Goal: Communication & Community: Answer question/provide support

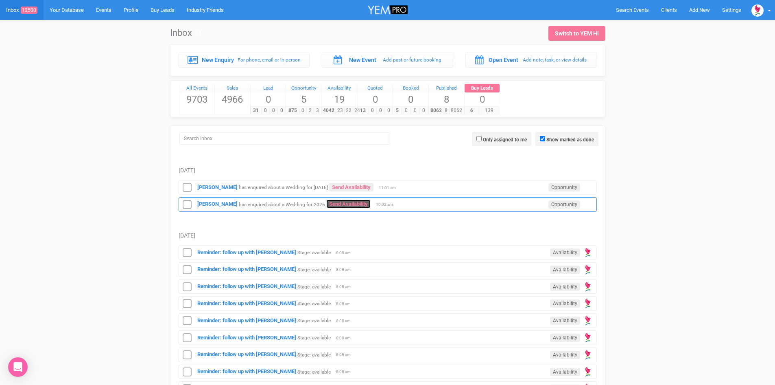
click at [334, 203] on link "Send Availability" at bounding box center [348, 203] width 44 height 9
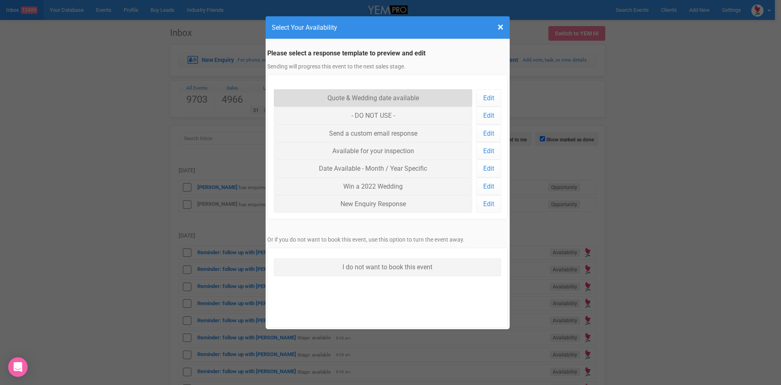
click at [369, 93] on link "Quote & Wedding date available" at bounding box center [373, 97] width 199 height 17
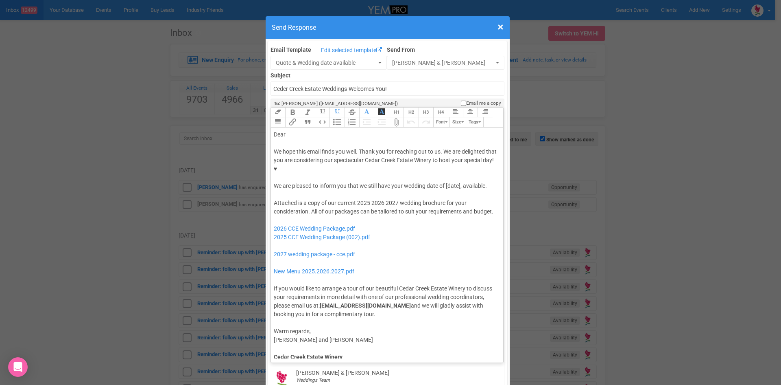
click at [302, 130] on div "Dear" at bounding box center [386, 134] width 224 height 9
click at [391, 158] on div "We hope this email finds you well. Thank you for reaching out to us. We are del…" at bounding box center [386, 168] width 224 height 43
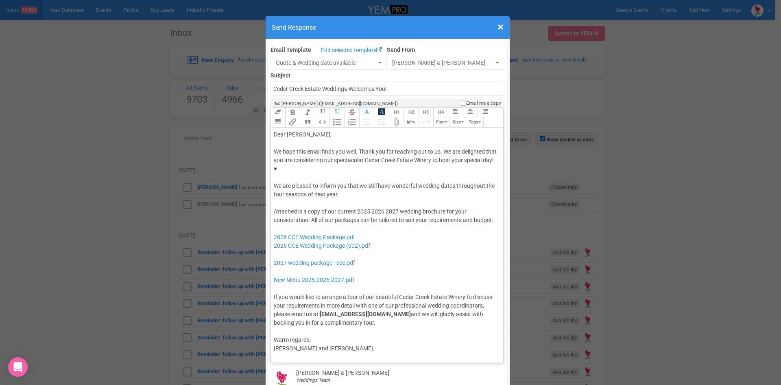
click at [453, 160] on div "We hope this email finds you well. Thank you for reaching out to us. We are del…" at bounding box center [386, 172] width 224 height 51
click at [337, 169] on div "We hope this email finds you well. Thank you for reaching out to us. We are del…" at bounding box center [386, 172] width 224 height 51
click at [307, 117] on button "Quote" at bounding box center [307, 122] width 15 height 10
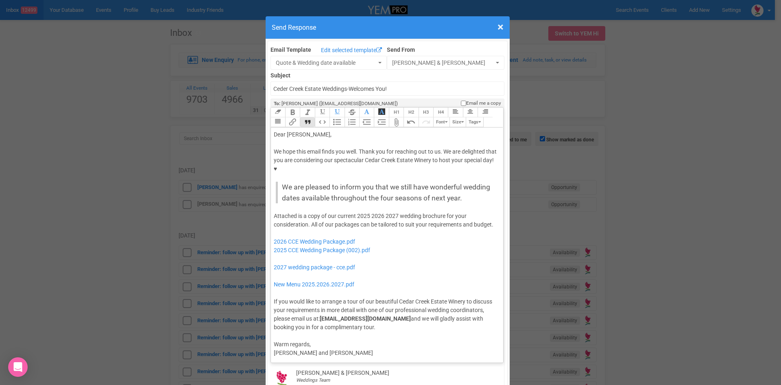
click at [367, 212] on div "Attached is a copy of our current 2025 2026 2027 wedding brochure for your cons…" at bounding box center [386, 272] width 224 height 120
click at [384, 212] on div "Attached is a copy of our current 2026 2027 wedding brochure for your considera…" at bounding box center [386, 272] width 224 height 120
click at [451, 212] on div "Attached is a copy of our current 2026 wedding brochure for your consideration.…" at bounding box center [386, 272] width 224 height 120
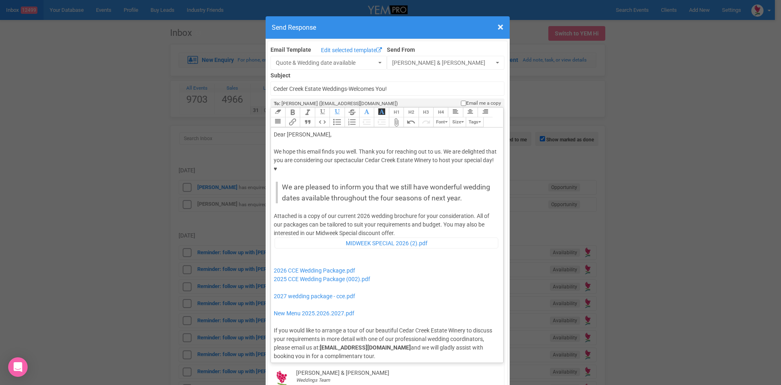
click at [409, 212] on div "Attached is a copy of our current 2026 wedding brochure for your consideration.…" at bounding box center [386, 286] width 224 height 149
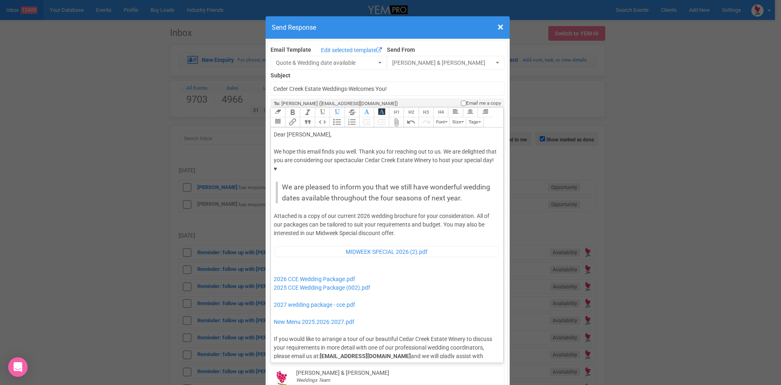
click at [274, 308] on div "Attached is a copy of our current 2026 wedding brochure for your consideration.…" at bounding box center [386, 290] width 224 height 157
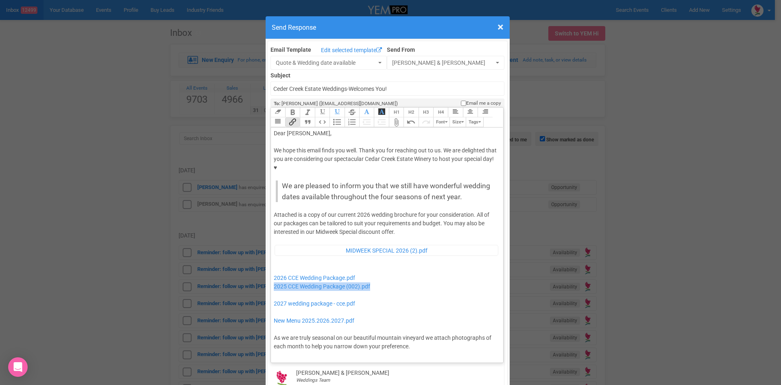
drag, startPoint x: 393, startPoint y: 261, endPoint x: 267, endPoint y: 261, distance: 126.1
click at [271, 261] on trix-editor "Dear James, We hope this email finds you well. Thank you for reaching out to us…" at bounding box center [387, 242] width 233 height 231
drag, startPoint x: 377, startPoint y: 277, endPoint x: 282, endPoint y: 261, distance: 95.7
click at [282, 261] on div "Attached is a copy of our current 2026 wedding brochure for your consideration.…" at bounding box center [386, 311] width 224 height 203
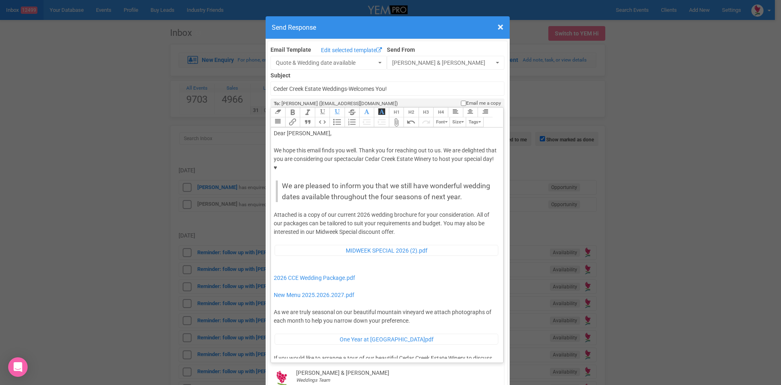
type trix-editor "<div>Dear James,</div><div><strong>&nbsp;</strong></div><div>We hope this email…"
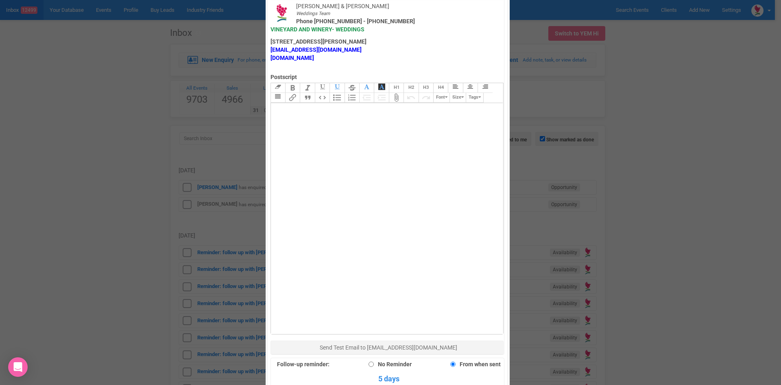
scroll to position [448, 0]
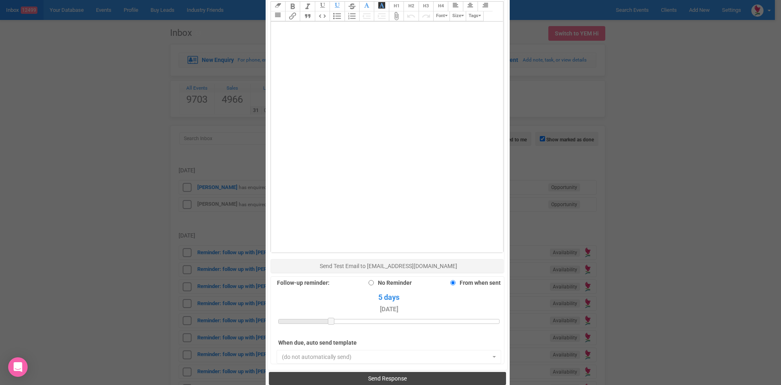
click at [361, 372] on button "Send Response" at bounding box center [387, 378] width 237 height 13
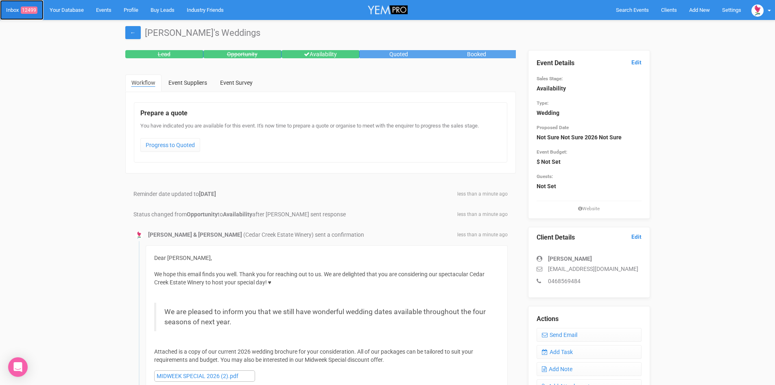
click at [32, 10] on span "12499" at bounding box center [29, 10] width 17 height 7
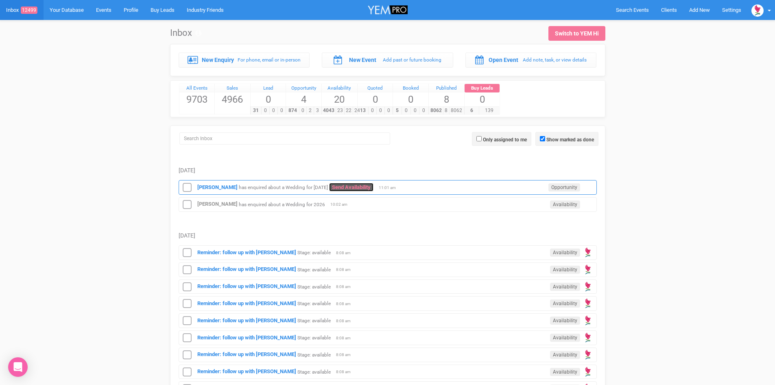
click at [367, 184] on link "Send Availability" at bounding box center [351, 187] width 44 height 9
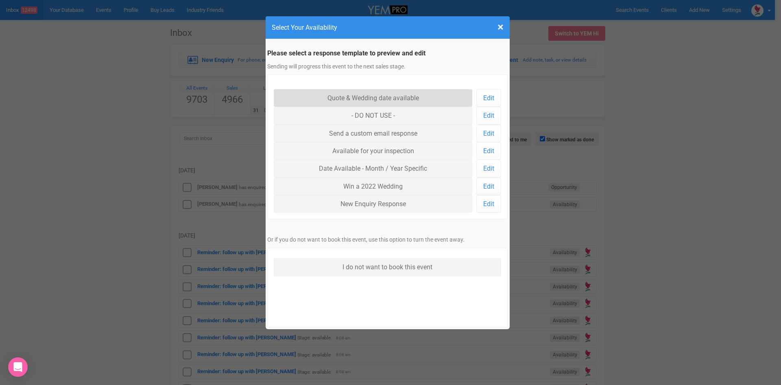
click at [383, 94] on link "Quote & Wedding date available" at bounding box center [373, 97] width 199 height 17
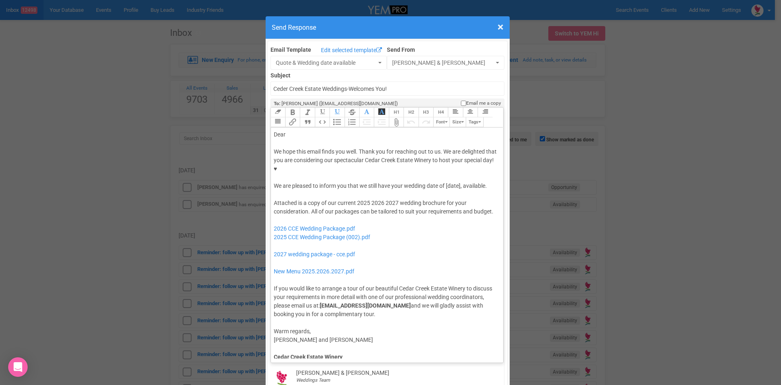
click at [315, 127] on trix-editor "Dear We hope this email finds you well. Thank you for reaching out to us. We ar…" at bounding box center [387, 242] width 233 height 231
click at [390, 160] on div "We hope this email finds you well. Thank you for reaching out to us. We are del…" at bounding box center [386, 168] width 224 height 43
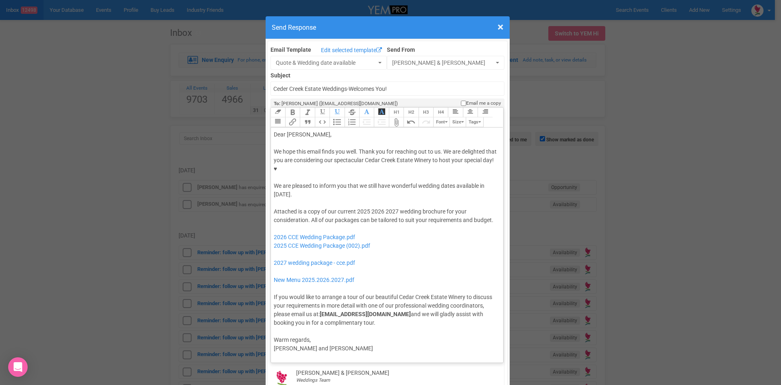
click at [303, 117] on button "Quote" at bounding box center [307, 122] width 15 height 10
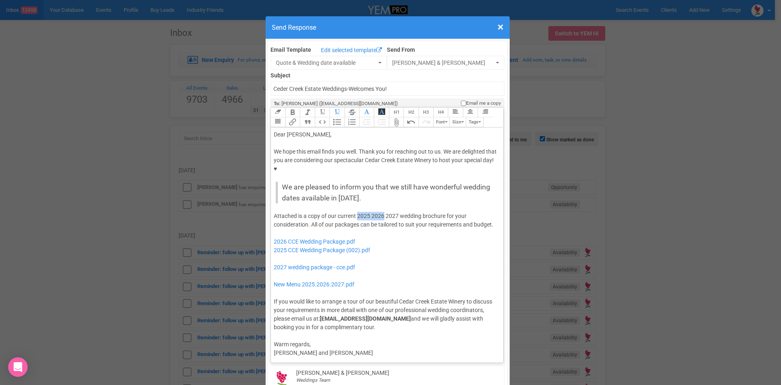
drag, startPoint x: 381, startPoint y: 187, endPoint x: 355, endPoint y: 189, distance: 26.1
click at [355, 212] on div "Attached is a copy of our current 2025 2026 2027 wedding brochure for your cons…" at bounding box center [386, 272] width 224 height 120
drag, startPoint x: 381, startPoint y: 234, endPoint x: 271, endPoint y: 205, distance: 113.1
click at [274, 212] on div "Attached is a copy of our current 2027 wedding brochure for your consideration.…" at bounding box center [386, 272] width 224 height 120
type trix-editor "<div>Dear Isabel,</div><div><strong>&nbsp;</strong></div><div>We hope this emai…"
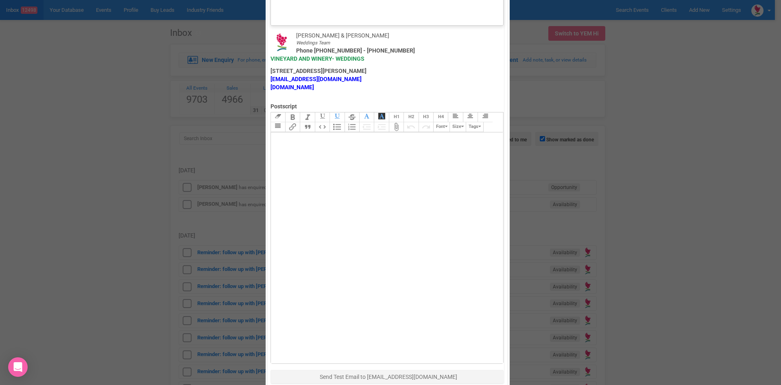
scroll to position [448, 0]
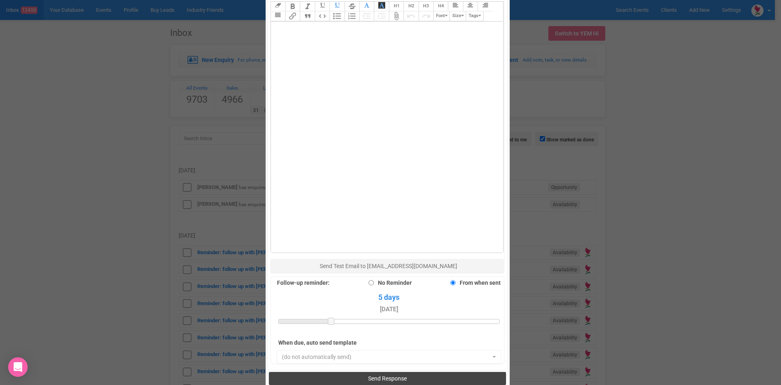
click at [385, 375] on span "Send Response" at bounding box center [387, 378] width 39 height 7
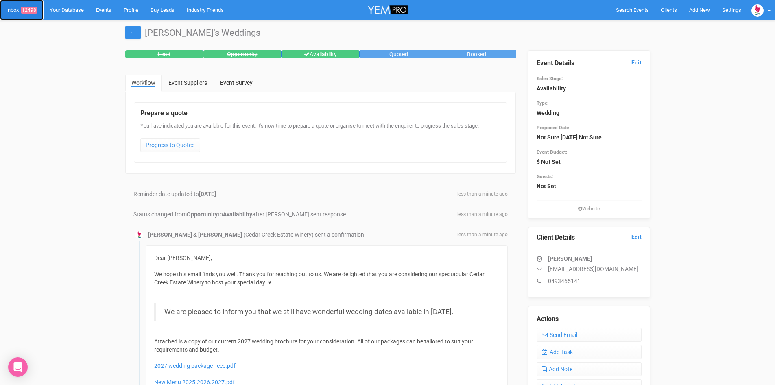
click at [29, 8] on span "12498" at bounding box center [29, 10] width 17 height 7
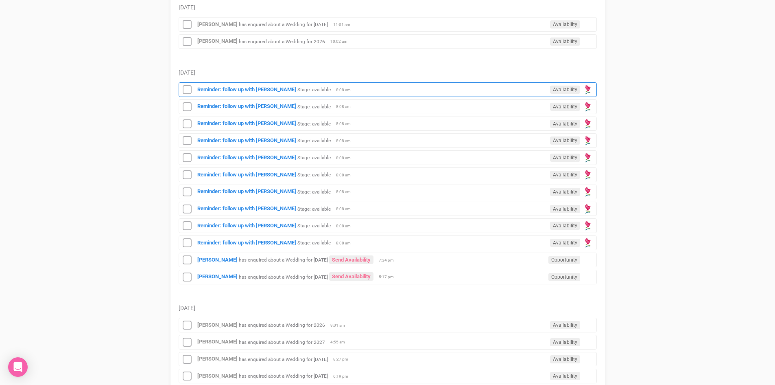
scroll to position [203, 0]
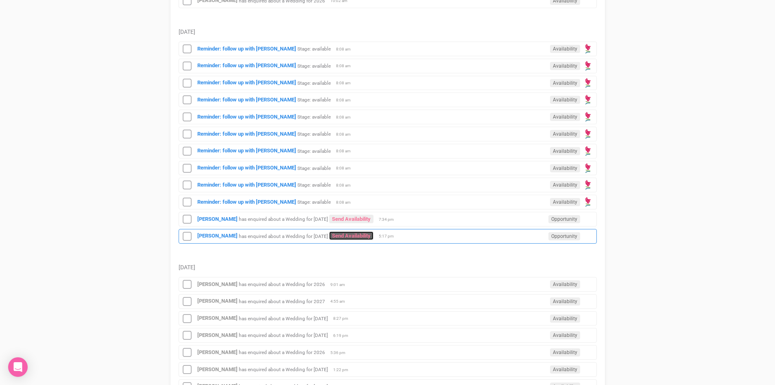
click at [358, 233] on link "Send Availability" at bounding box center [351, 235] width 44 height 9
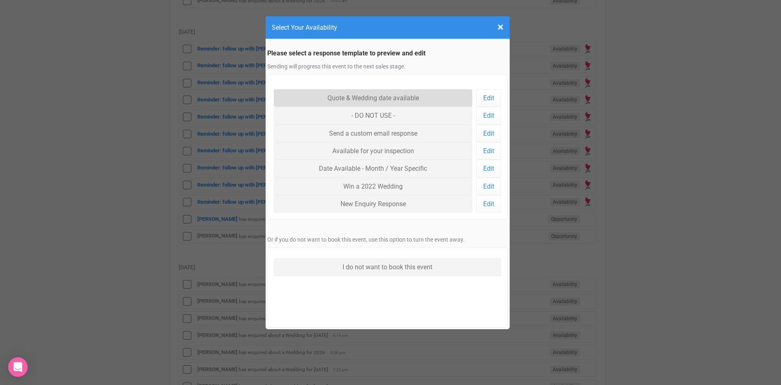
click at [337, 93] on link "Quote & Wedding date available" at bounding box center [373, 97] width 199 height 17
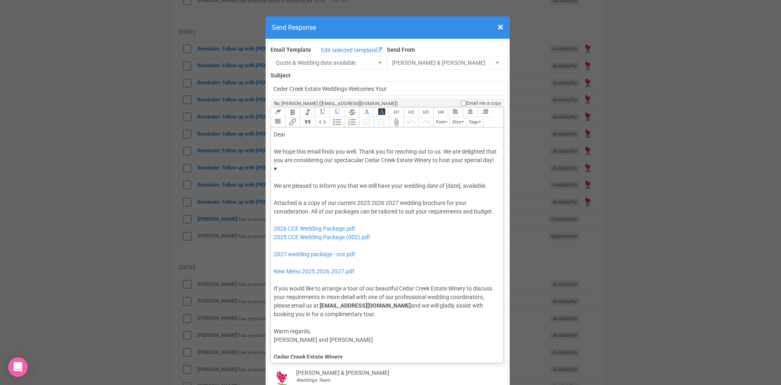
click at [444, 158] on div "We hope this email finds you well. Thank you for reaching out to us. We are del…" at bounding box center [386, 168] width 224 height 43
click at [306, 117] on button "Quote" at bounding box center [307, 122] width 15 height 10
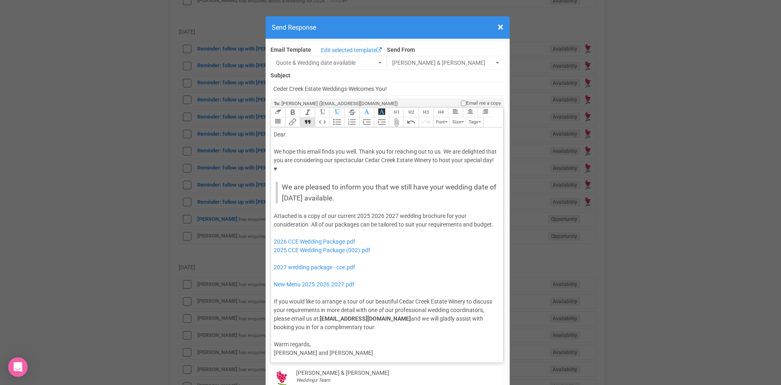
click at [296, 130] on div "Dear" at bounding box center [386, 134] width 224 height 9
drag, startPoint x: 383, startPoint y: 190, endPoint x: 356, endPoint y: 189, distance: 27.7
click at [356, 212] on div "Attached is a copy of our current 2025 2026 2027 wedding brochure for your cons…" at bounding box center [386, 272] width 224 height 120
type trix-editor "<div>Dear Livinia,</div><div><strong>&nbsp;</strong></div><div>We hope this ema…"
drag, startPoint x: 387, startPoint y: 234, endPoint x: 251, endPoint y: 212, distance: 138.0
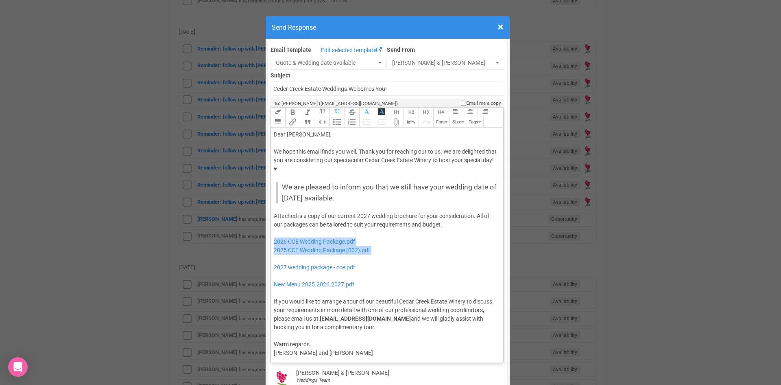
click at [251, 212] on div "× Close Send Response Email Template Edit selected template Quote & Wedding dat…" at bounding box center [390, 192] width 781 height 385
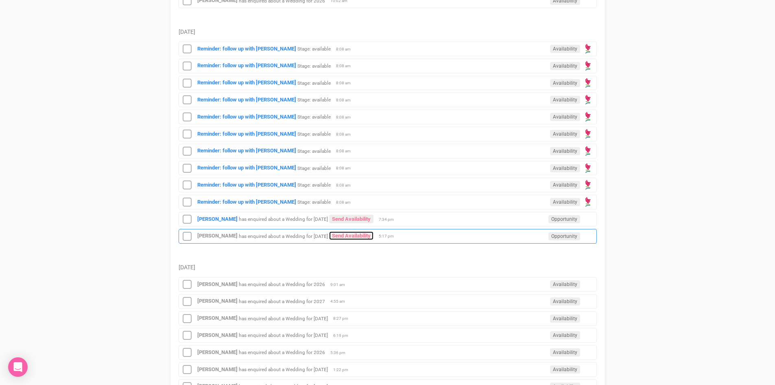
click at [363, 231] on div "Livinia Rogers has enquired about a Wedding for 26th June 2027 Send Availabilit…" at bounding box center [388, 236] width 418 height 15
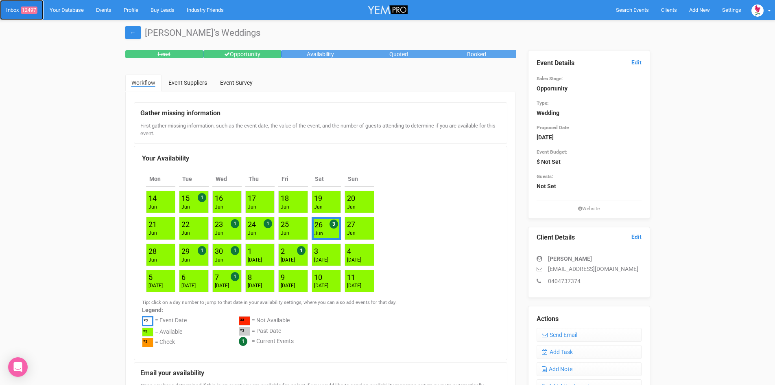
click at [31, 3] on link "Inbox 12497" at bounding box center [22, 10] width 44 height 20
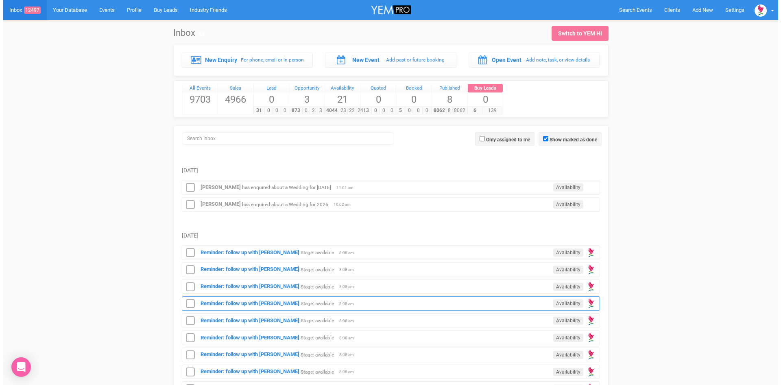
scroll to position [203, 0]
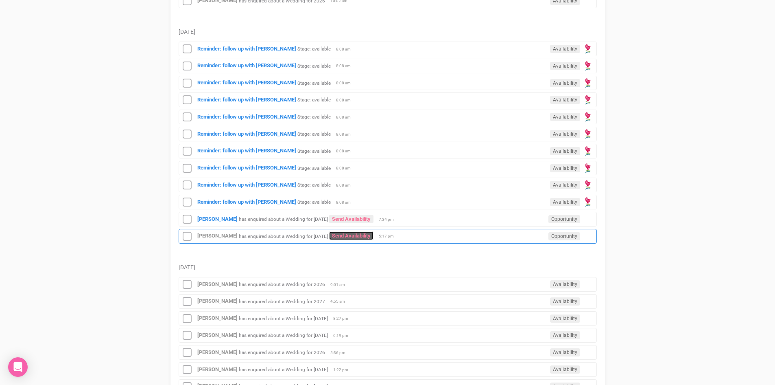
click at [356, 233] on link "Send Availability" at bounding box center [351, 235] width 44 height 9
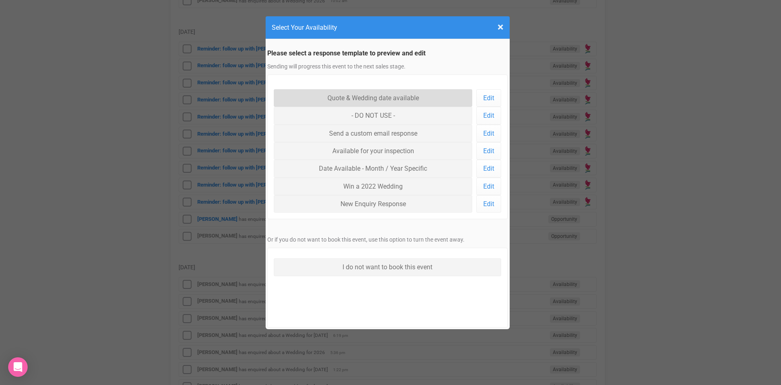
click at [372, 95] on link "Quote & Wedding date available" at bounding box center [373, 97] width 199 height 17
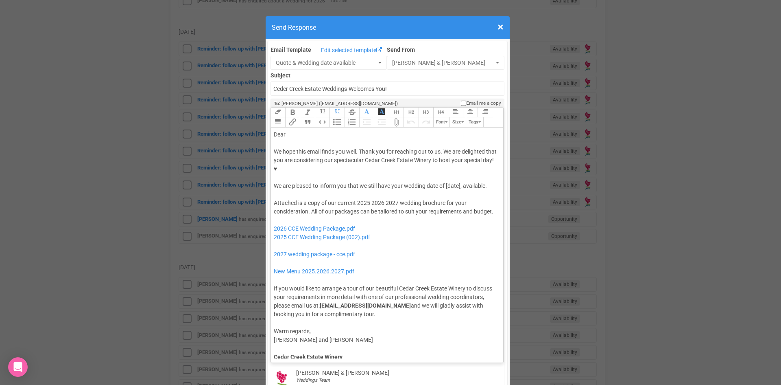
click at [444, 159] on div "We hope this email finds you well. Thank you for reaching out to us. We are del…" at bounding box center [386, 168] width 224 height 43
drag, startPoint x: 381, startPoint y: 184, endPoint x: 354, endPoint y: 184, distance: 27.3
click at [354, 199] on div "Attached is a copy of our current 2025 2026 2027 wedding brochure for your cons…" at bounding box center [386, 259] width 224 height 120
drag, startPoint x: 370, startPoint y: 221, endPoint x: 282, endPoint y: 204, distance: 89.5
click at [282, 204] on div "Attached is a copy of our current 2027 wedding brochure for your consideration.…" at bounding box center [386, 259] width 224 height 120
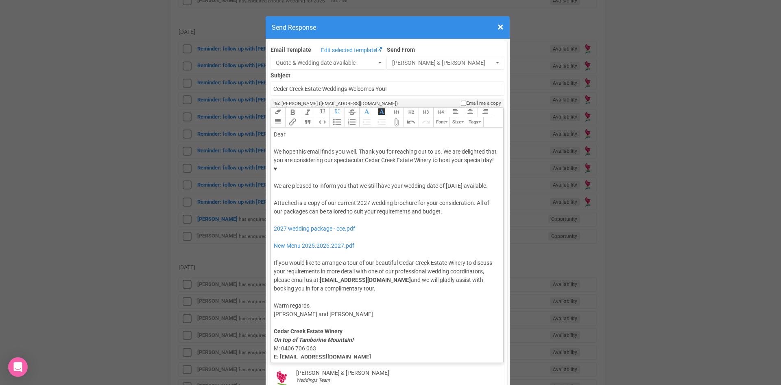
click at [285, 130] on div "Dear" at bounding box center [386, 134] width 224 height 9
type trix-editor "<div>Dear Livinia,</div><div><strong>&nbsp;</strong></div><div>We hope this ema…"
click at [299, 168] on div "We hope this email finds you well. Thank you for reaching out to us. We are del…" at bounding box center [386, 168] width 224 height 43
click at [306, 117] on button "Quote" at bounding box center [307, 122] width 15 height 10
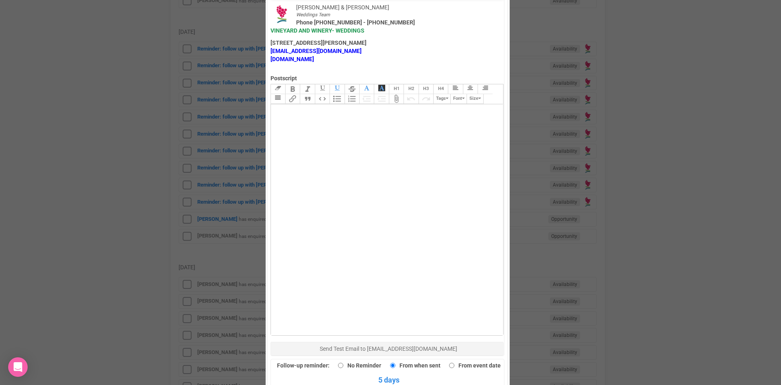
scroll to position [448, 0]
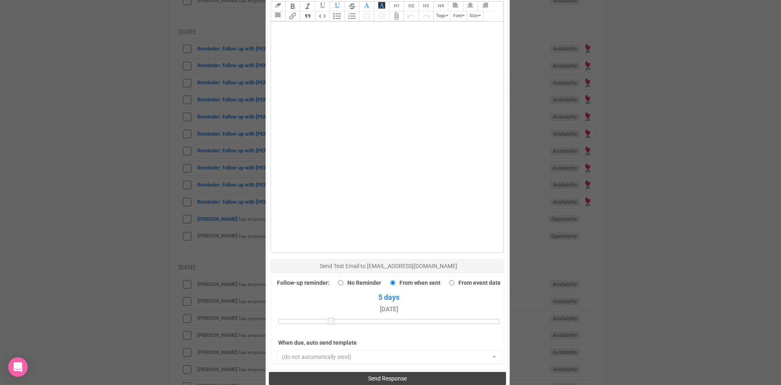
click at [413, 372] on button "Send Response" at bounding box center [387, 378] width 237 height 13
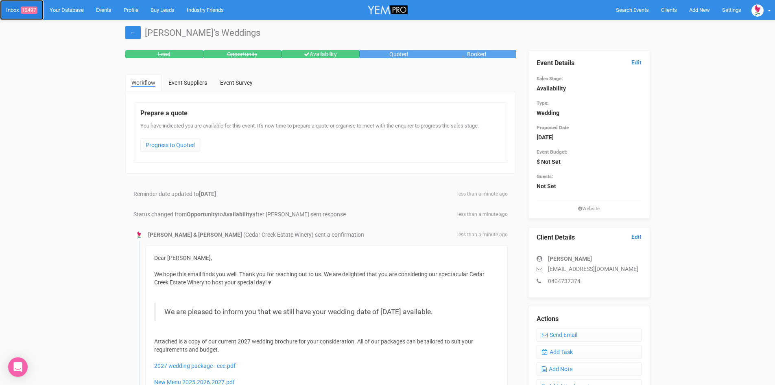
click at [33, 7] on span "12497" at bounding box center [29, 10] width 17 height 7
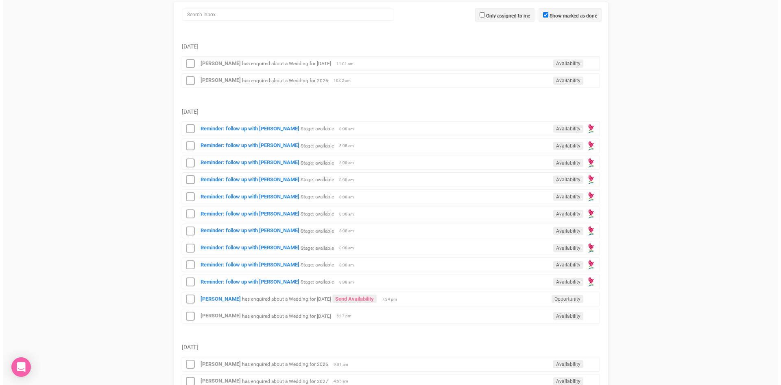
scroll to position [285, 0]
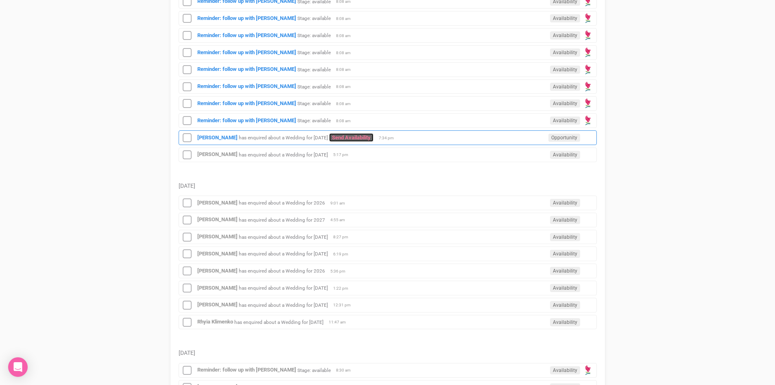
click at [329, 133] on link "Send Availability" at bounding box center [351, 137] width 44 height 9
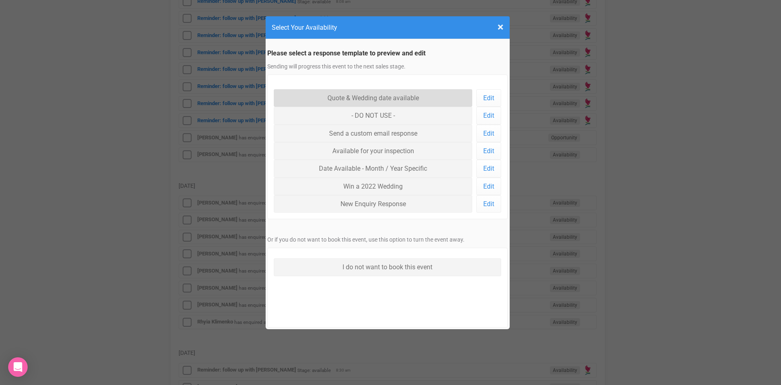
click at [361, 95] on link "Quote & Wedding date available" at bounding box center [373, 97] width 199 height 17
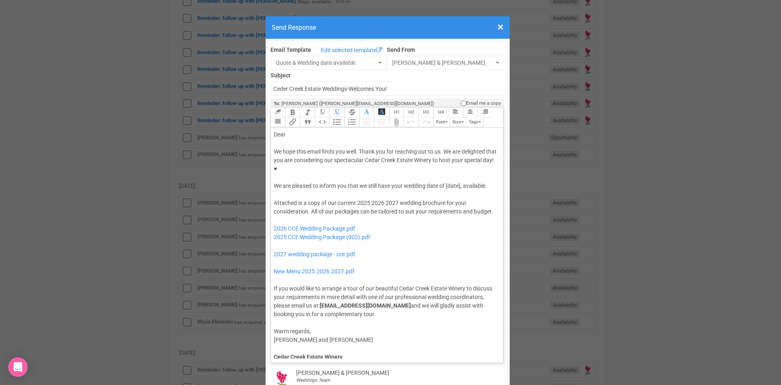
click at [300, 130] on div "Dear" at bounding box center [386, 134] width 224 height 9
click at [391, 157] on div "We hope this email finds you well. Thank you for reaching out to us. We are del…" at bounding box center [386, 168] width 224 height 43
drag, startPoint x: 368, startPoint y: 177, endPoint x: 354, endPoint y: 176, distance: 14.3
click at [354, 199] on div "Attached is a copy of our current 2025 2026 2027 wedding brochure for your cons…" at bounding box center [386, 259] width 224 height 120
click at [380, 199] on div "Attached is a copy of our current 2026 2027 wedding brochure for your considera…" at bounding box center [386, 259] width 224 height 120
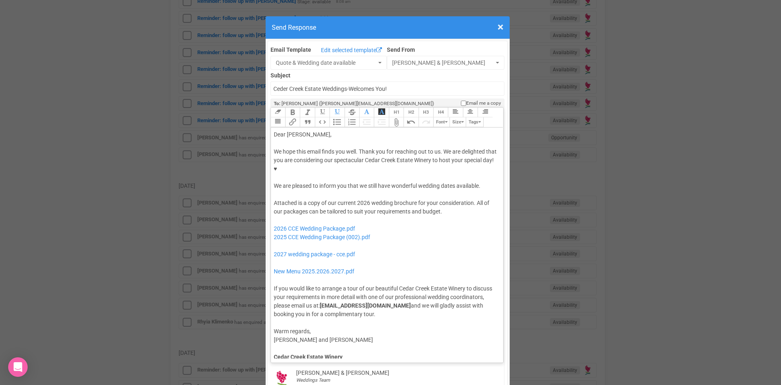
click at [453, 199] on div "Attached is a copy of our current 2026 wedding brochure for your consideration.…" at bounding box center [386, 259] width 224 height 120
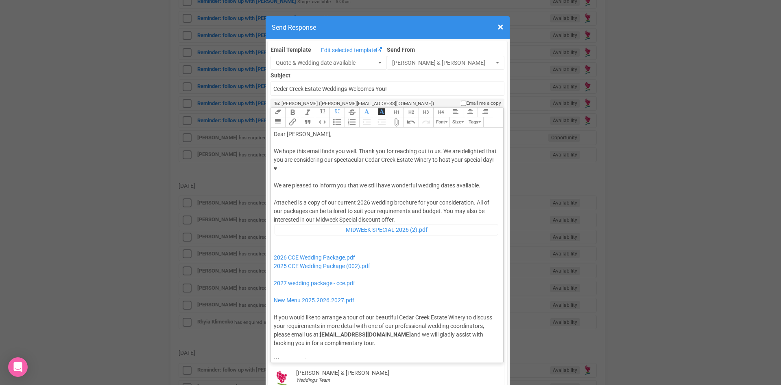
scroll to position [0, 0]
drag, startPoint x: 371, startPoint y: 240, endPoint x: 270, endPoint y: 240, distance: 100.9
click at [271, 240] on trix-editor "Dear Sam, We hope this email finds you well. Thank you for reaching out to us. …" at bounding box center [387, 242] width 233 height 231
drag, startPoint x: 356, startPoint y: 256, endPoint x: 282, endPoint y: 249, distance: 74.8
click at [282, 249] on div "Attached is a copy of our current 2026 wedding brochure for your consideration.…" at bounding box center [386, 273] width 224 height 149
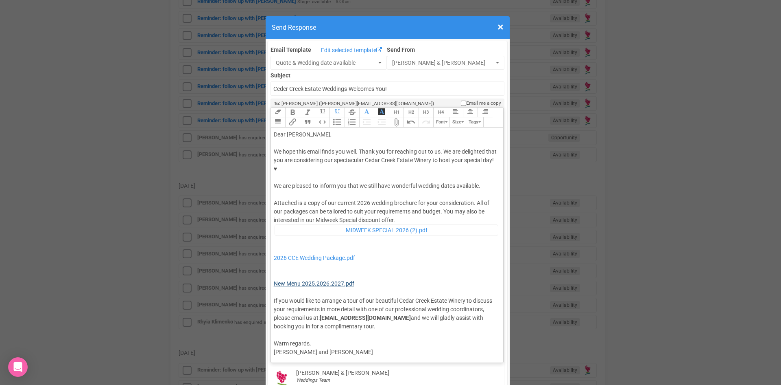
type trix-editor "<div>Dear Sam,</div><div><strong>&nbsp;</strong></div><div>We hope this email f…"
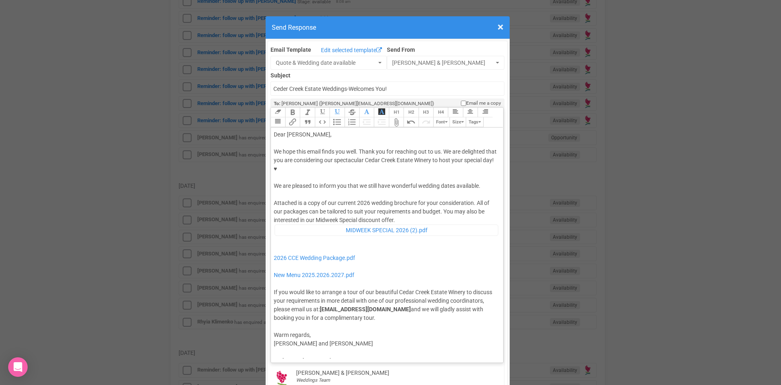
click at [391, 159] on div "We hope this email finds you well. Thank you for reaching out to us. We are del…" at bounding box center [386, 168] width 224 height 43
click at [306, 117] on button "Quote" at bounding box center [307, 122] width 15 height 10
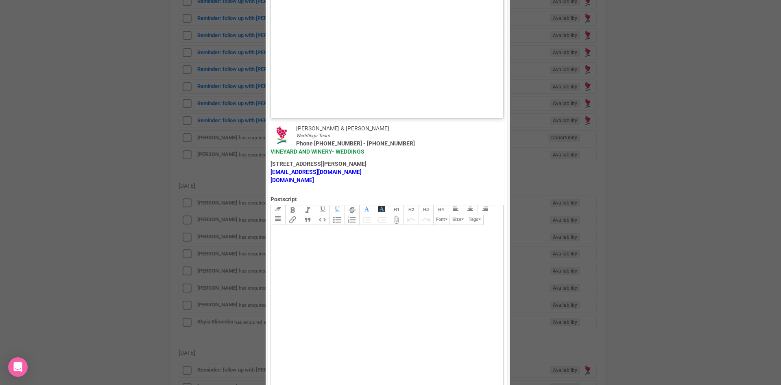
scroll to position [488, 0]
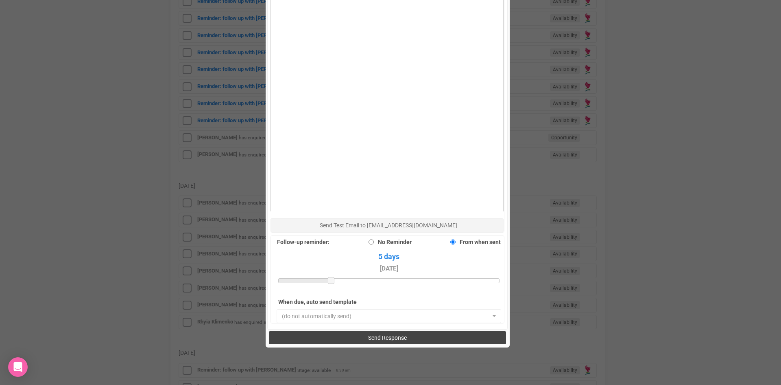
click at [374, 334] on span "Send Response" at bounding box center [387, 337] width 39 height 7
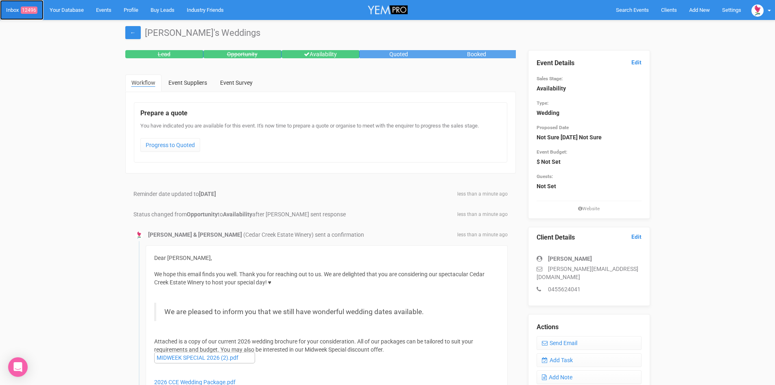
click at [33, 8] on span "12496" at bounding box center [29, 10] width 17 height 7
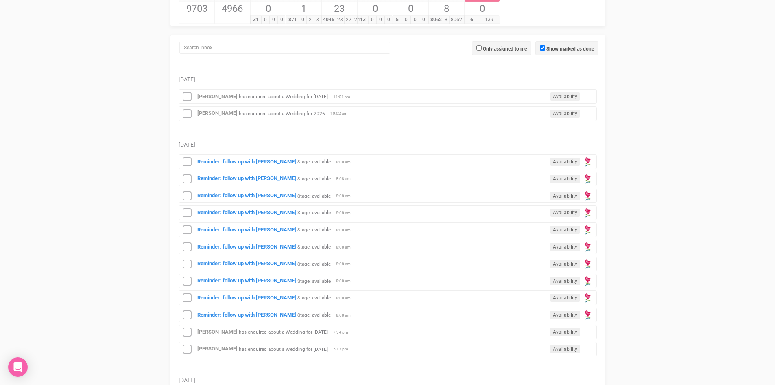
scroll to position [203, 0]
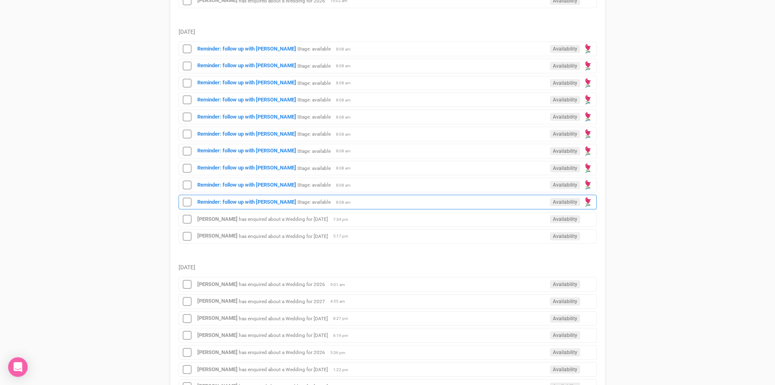
click at [235, 198] on div "Reminder: follow up with [PERSON_NAME] Stage: available Availability 8:08 am" at bounding box center [388, 202] width 418 height 15
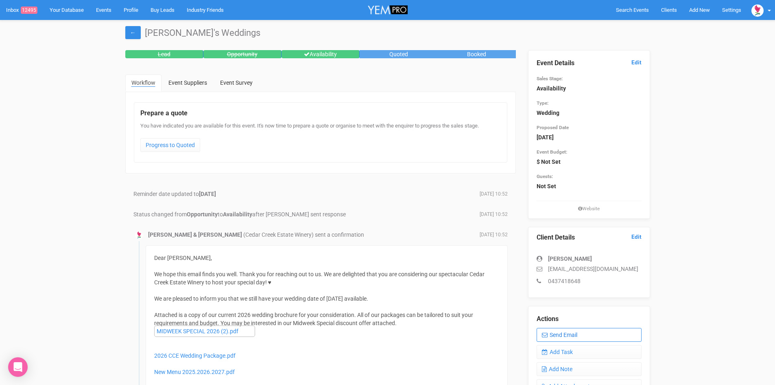
click at [573, 333] on link "Send Email" at bounding box center [589, 335] width 105 height 14
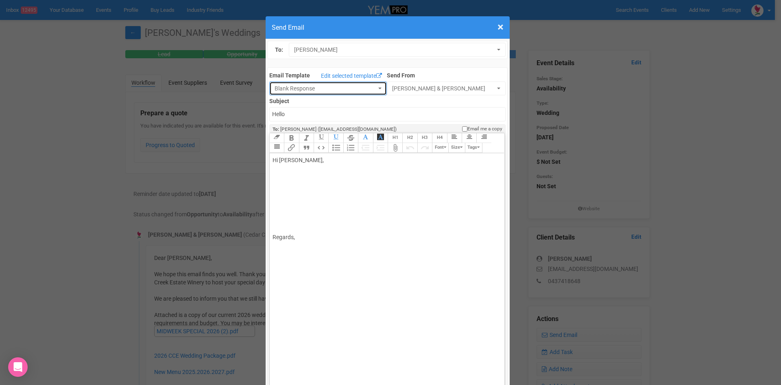
click at [373, 87] on button "Blank Response" at bounding box center [328, 88] width 118 height 14
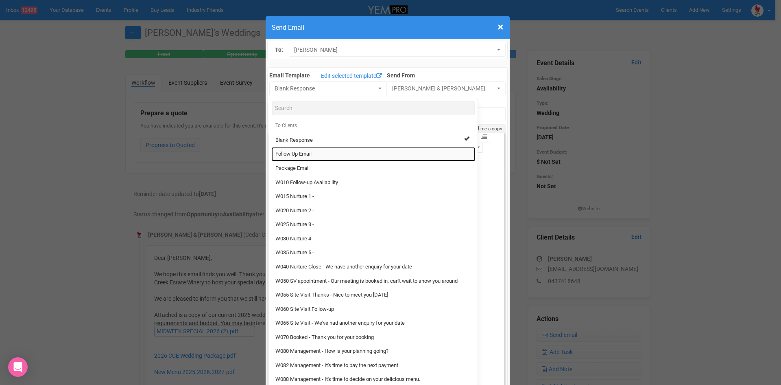
click at [300, 155] on span "Follow Up Email" at bounding box center [293, 154] width 36 height 8
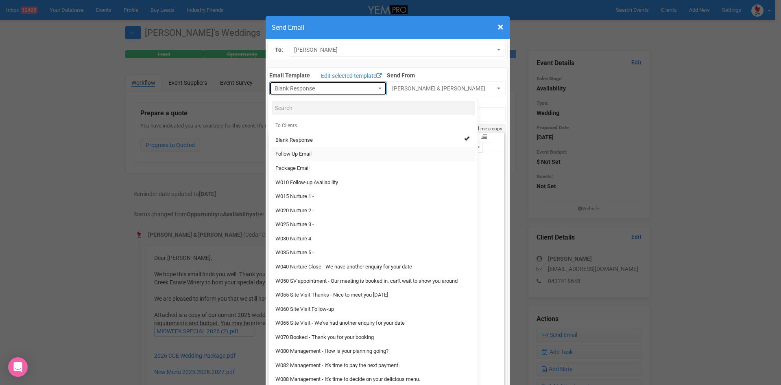
select select "88639"
type input "[GEOGRAPHIC_DATA] - Follow Up"
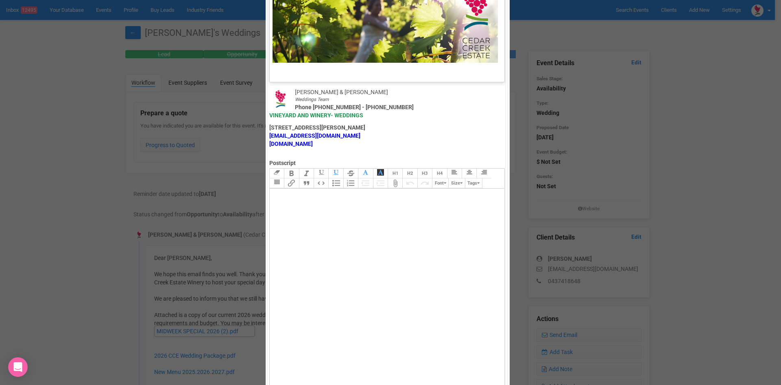
scroll to position [403, 0]
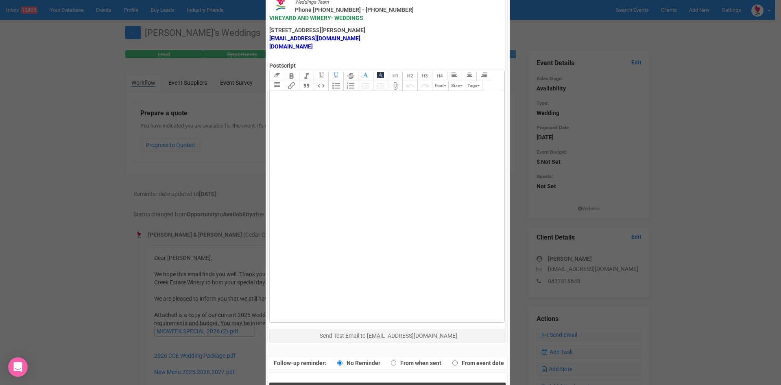
click at [347, 382] on button "Send Response" at bounding box center [387, 390] width 236 height 17
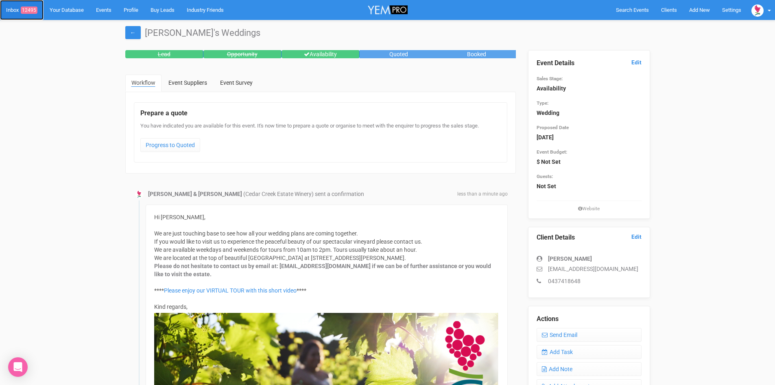
click at [29, 3] on link "Inbox 12495" at bounding box center [22, 10] width 44 height 20
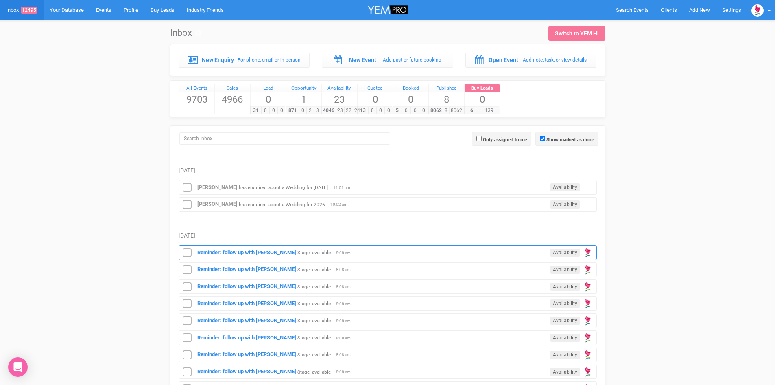
click at [258, 248] on div "Reminder: follow up with [PERSON_NAME] Stage: available Availability 8:08 am" at bounding box center [388, 252] width 418 height 15
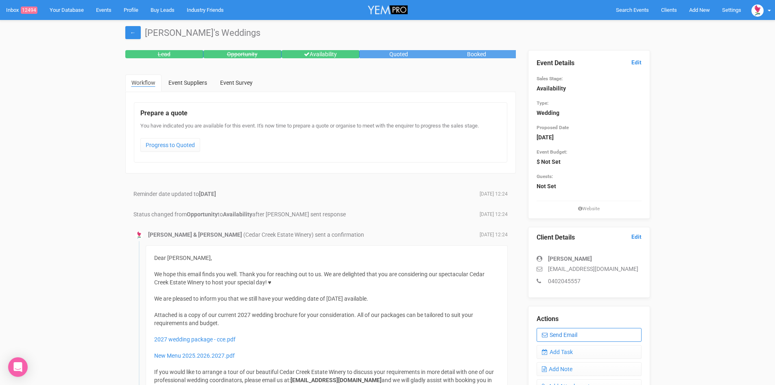
click at [575, 334] on link "Send Email" at bounding box center [589, 335] width 105 height 14
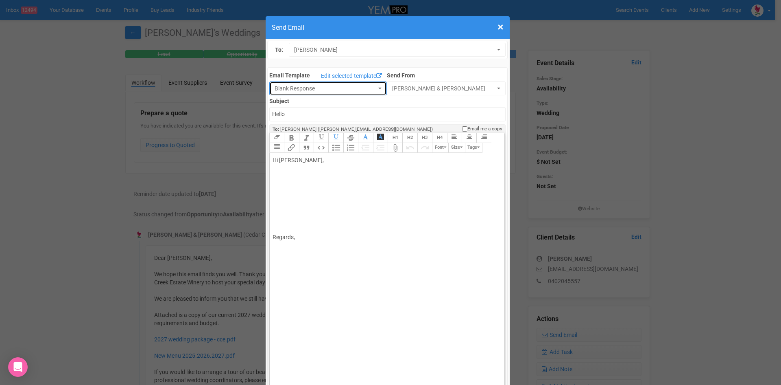
click at [375, 87] on button "Blank Response" at bounding box center [328, 88] width 118 height 14
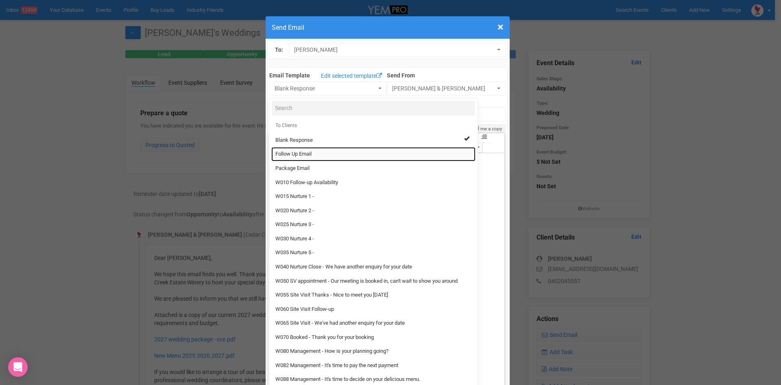
click at [310, 149] on link "Follow Up Email" at bounding box center [373, 154] width 204 height 14
select select "88639"
type input "[GEOGRAPHIC_DATA] - Follow Up"
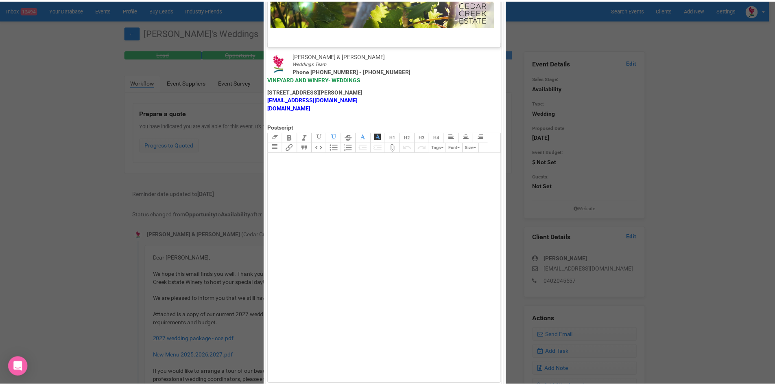
scroll to position [403, 0]
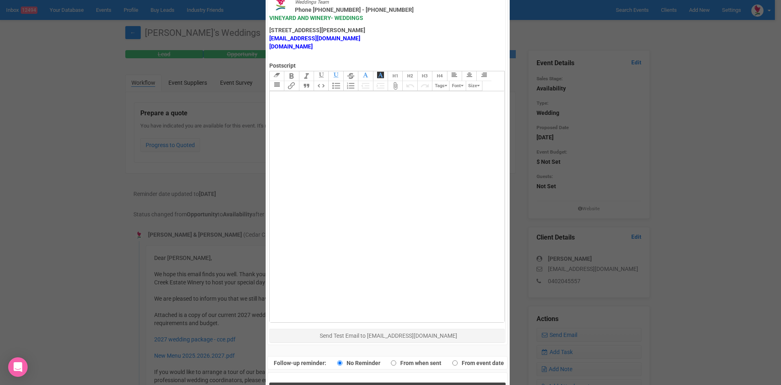
click at [334, 382] on button "Send Response" at bounding box center [387, 390] width 236 height 17
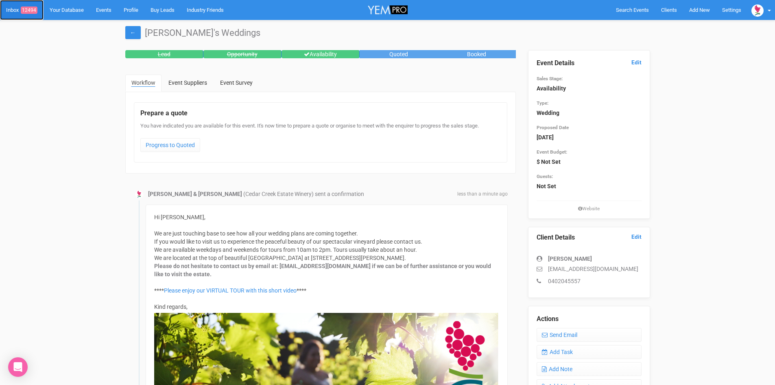
click at [31, 4] on link "Inbox 12494" at bounding box center [22, 10] width 44 height 20
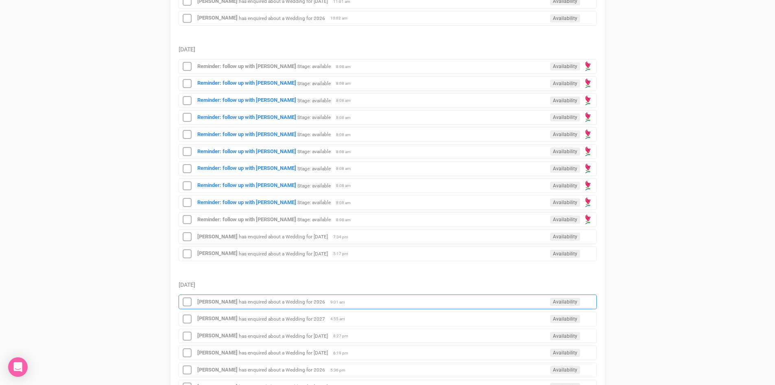
scroll to position [203, 0]
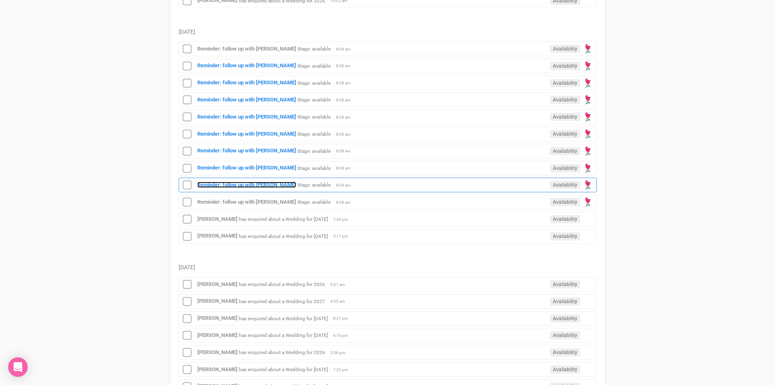
click at [264, 185] on strong "Reminder: follow up with [PERSON_NAME]" at bounding box center [246, 184] width 99 height 6
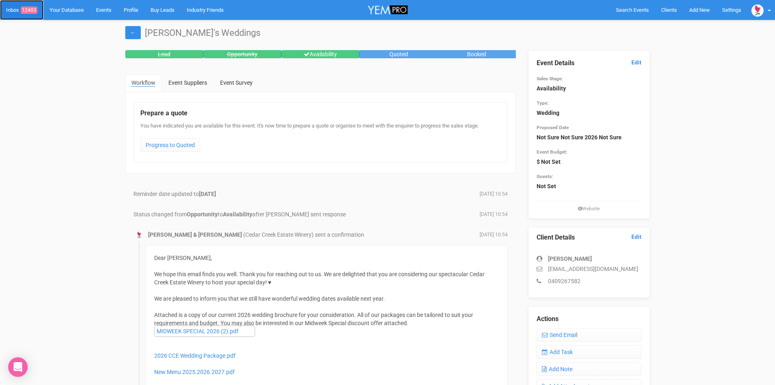
click at [33, 10] on span "12493" at bounding box center [29, 10] width 17 height 7
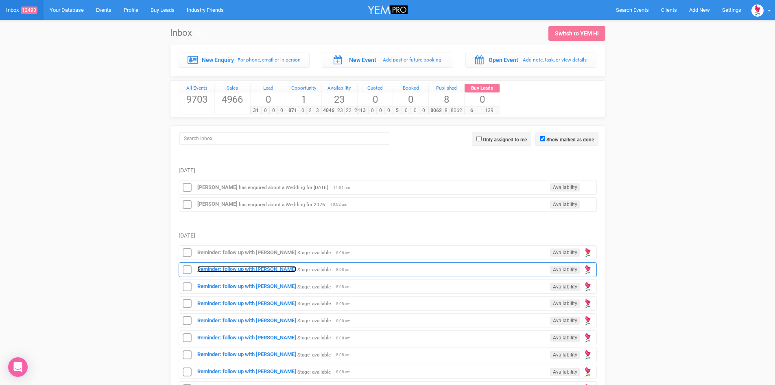
click at [275, 267] on strong "Reminder: follow up with [PERSON_NAME]" at bounding box center [246, 269] width 99 height 6
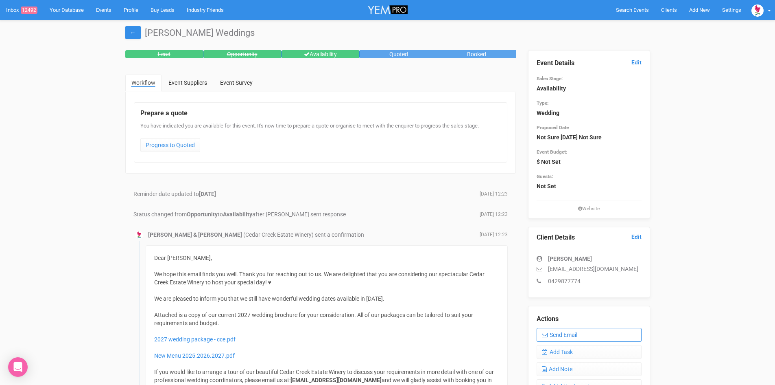
click at [559, 331] on link "Send Email" at bounding box center [589, 335] width 105 height 14
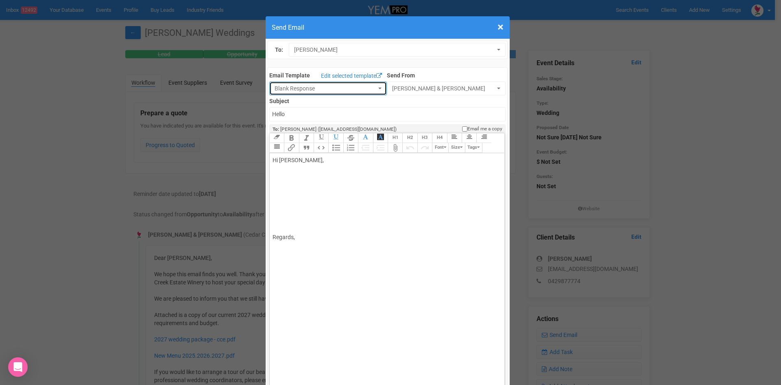
click at [378, 88] on span "button" at bounding box center [379, 88] width 3 height 2
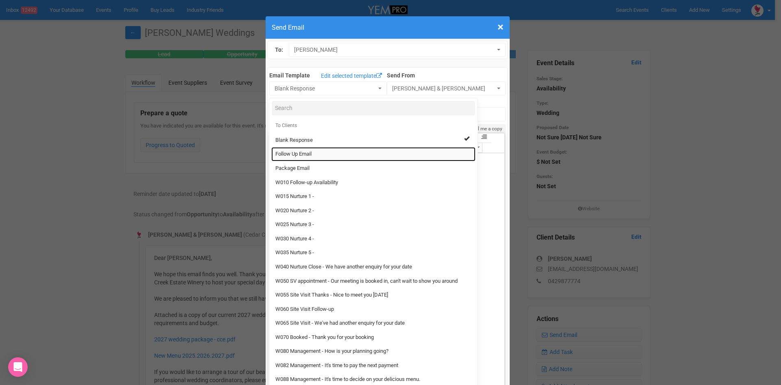
click at [289, 149] on link "Follow Up Email" at bounding box center [373, 154] width 204 height 14
select select "88639"
type input "[GEOGRAPHIC_DATA] - Follow Up"
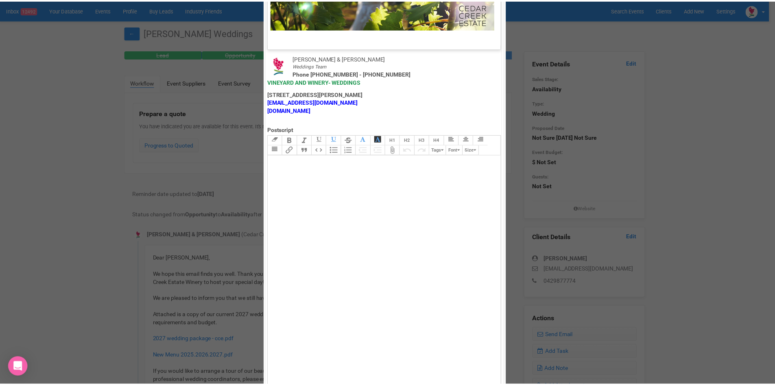
scroll to position [403, 0]
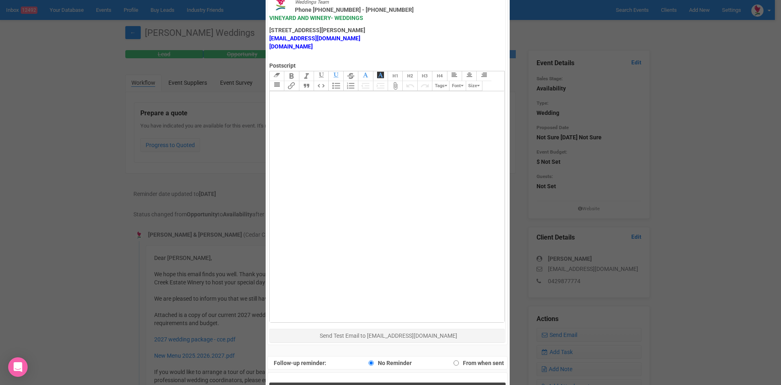
click at [375, 384] on span "Send Response" at bounding box center [389, 391] width 44 height 8
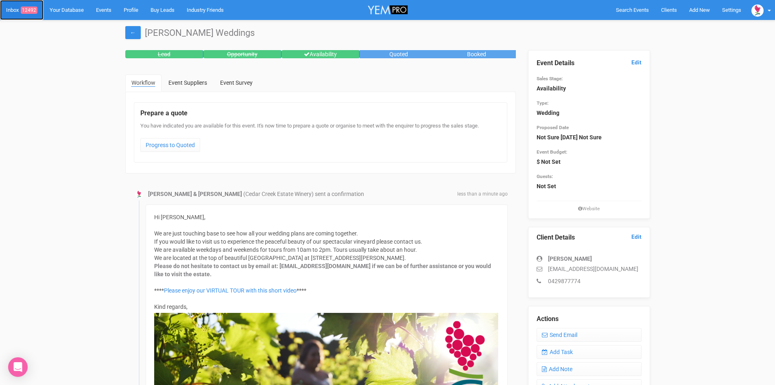
click at [32, 6] on link "Inbox 12492" at bounding box center [22, 10] width 44 height 20
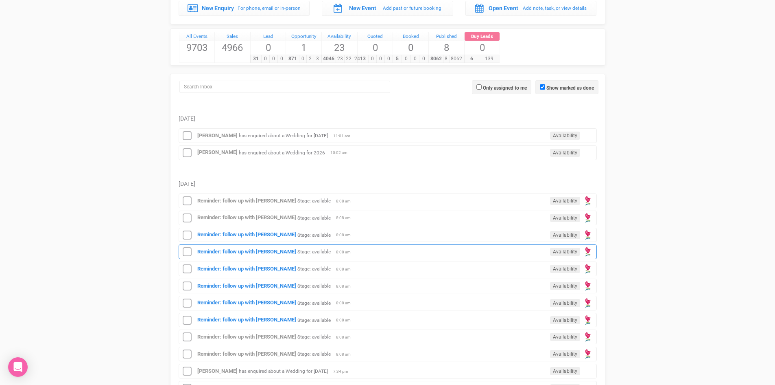
scroll to position [203, 0]
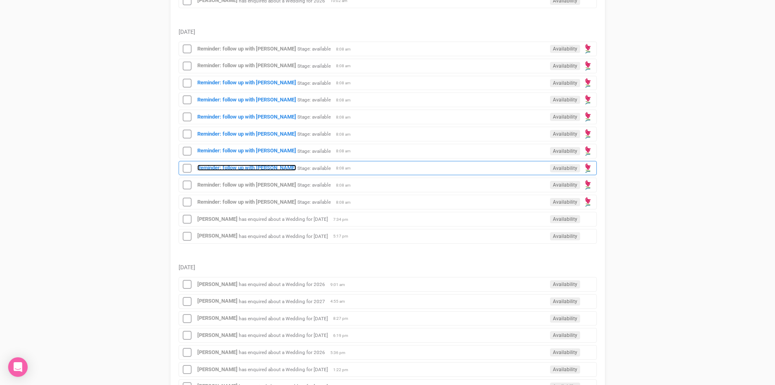
click at [260, 165] on strong "Reminder: follow up with [PERSON_NAME]" at bounding box center [246, 167] width 99 height 6
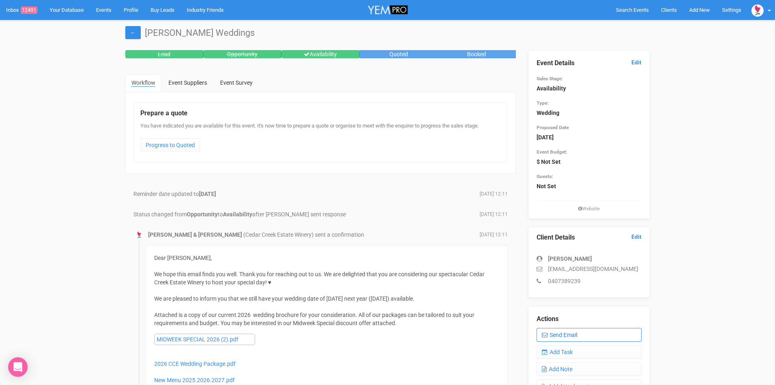
click at [577, 331] on link "Send Email" at bounding box center [589, 335] width 105 height 14
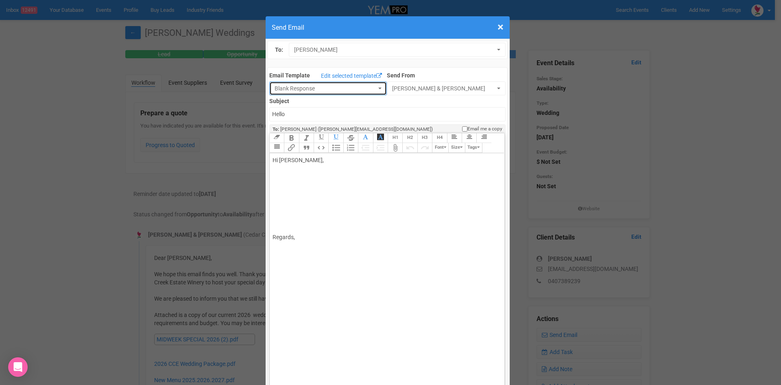
click at [376, 88] on button "Blank Response" at bounding box center [328, 88] width 118 height 14
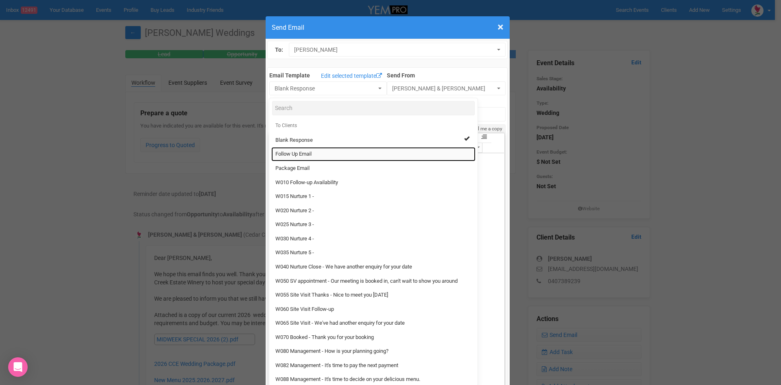
click at [303, 149] on link "Follow Up Email" at bounding box center [373, 154] width 204 height 14
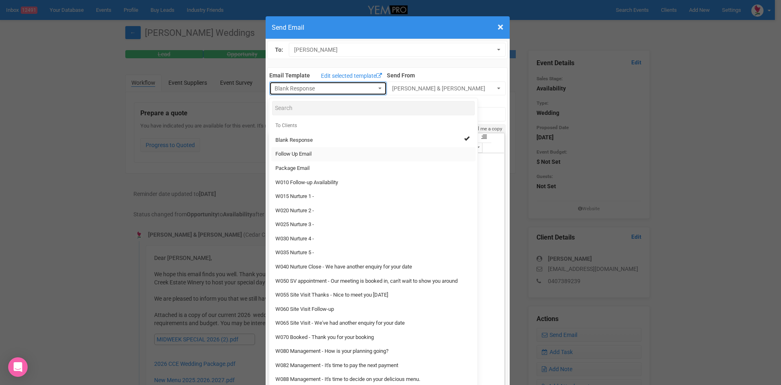
select select "88639"
type input "[GEOGRAPHIC_DATA] - Follow Up"
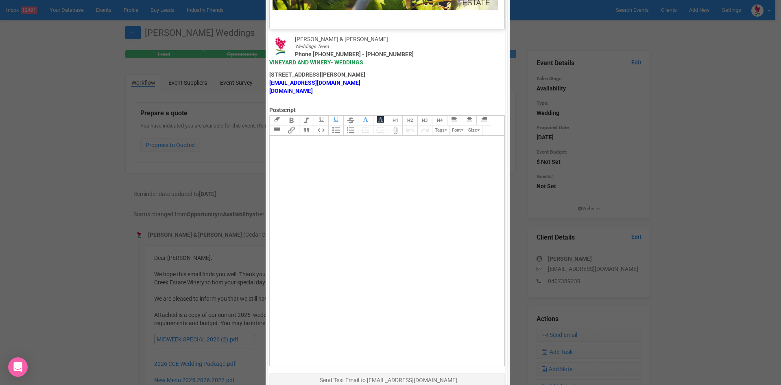
scroll to position [403, 0]
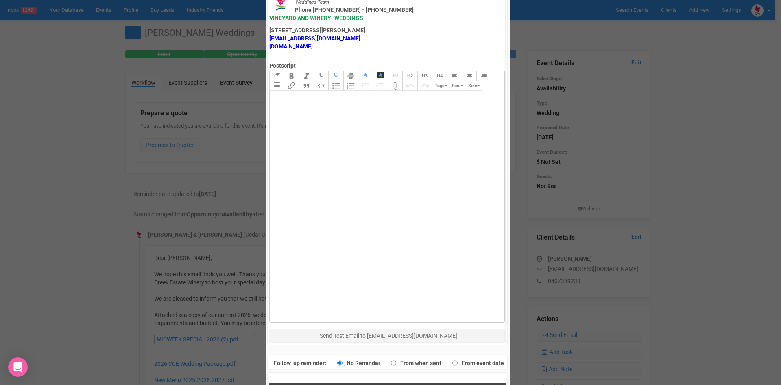
click at [348, 382] on button "Send Response" at bounding box center [387, 390] width 236 height 17
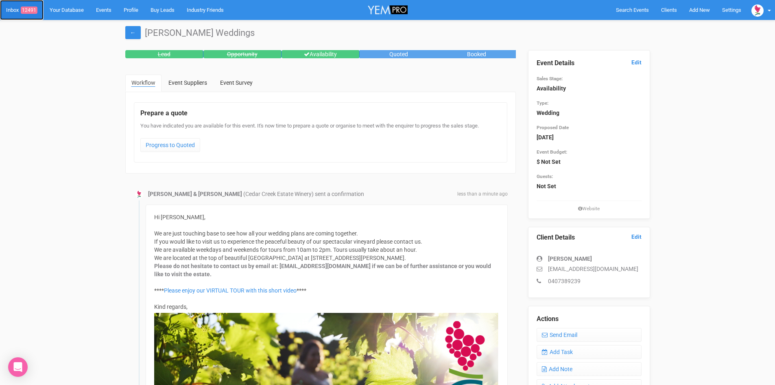
click at [32, 8] on span "12491" at bounding box center [29, 10] width 17 height 7
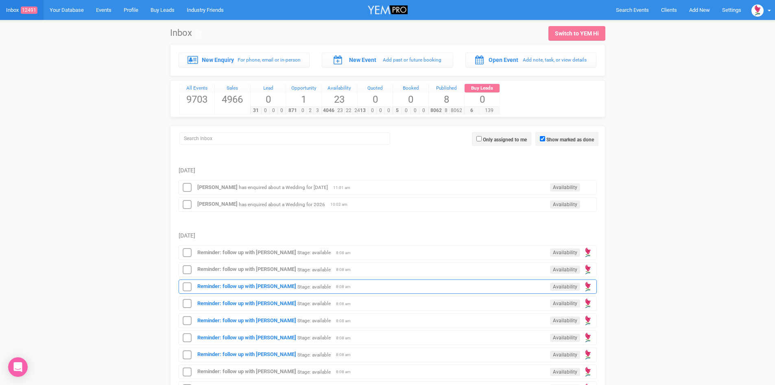
click at [262, 281] on div "Reminder: follow up with [PERSON_NAME] Stage: available Availability 8:08 am" at bounding box center [388, 286] width 418 height 15
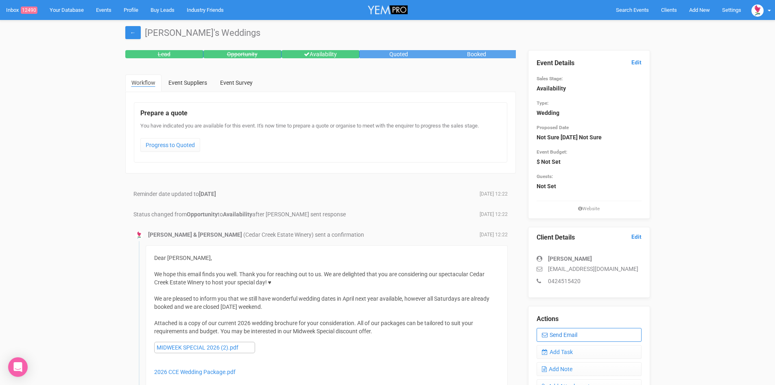
click at [575, 332] on link "Send Email" at bounding box center [589, 335] width 105 height 14
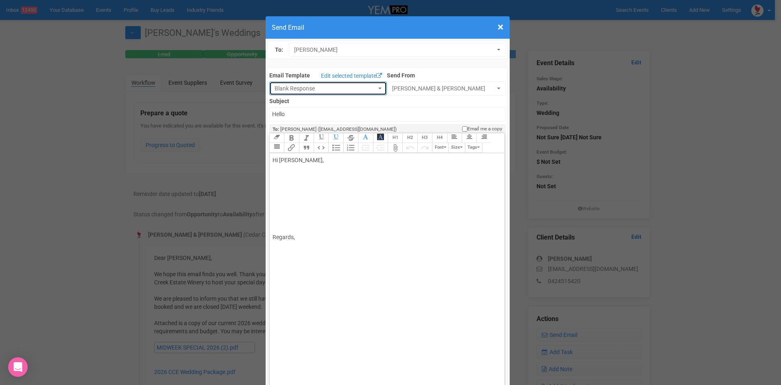
click at [378, 88] on span "button" at bounding box center [379, 88] width 3 height 2
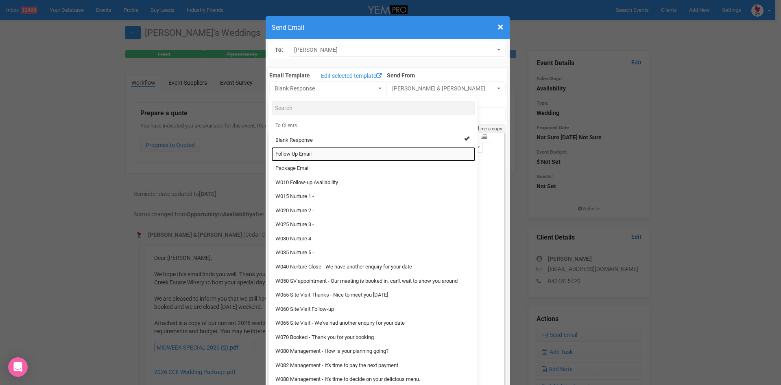
click at [305, 149] on link "Follow Up Email" at bounding box center [373, 154] width 204 height 14
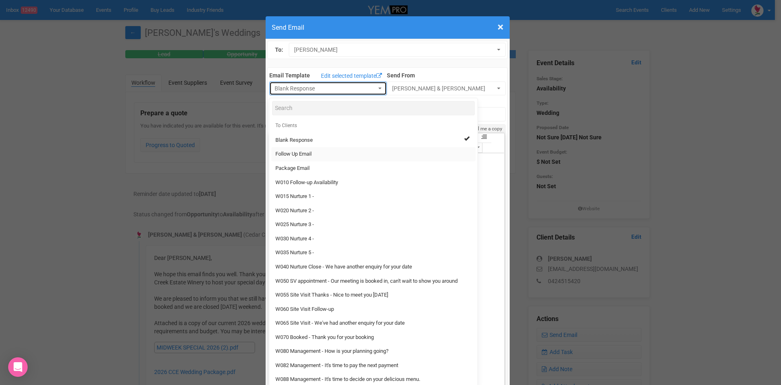
select select "88639"
type input "[GEOGRAPHIC_DATA] - Follow Up"
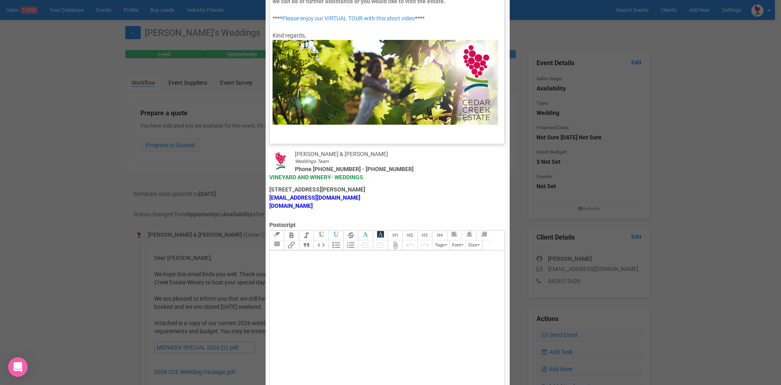
scroll to position [403, 0]
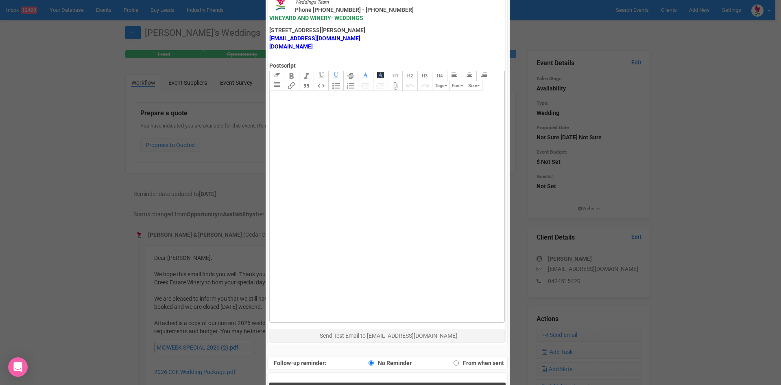
click at [377, 384] on span "Send Response" at bounding box center [389, 391] width 44 height 8
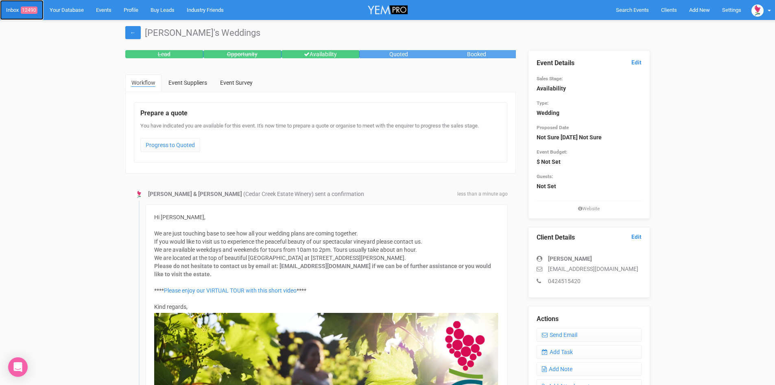
click at [31, 7] on span "12490" at bounding box center [29, 10] width 17 height 7
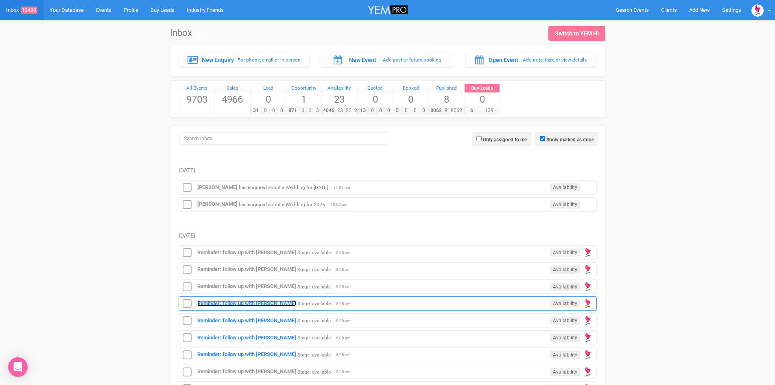
click at [234, 300] on strong "Reminder: follow up with [PERSON_NAME]" at bounding box center [246, 303] width 99 height 6
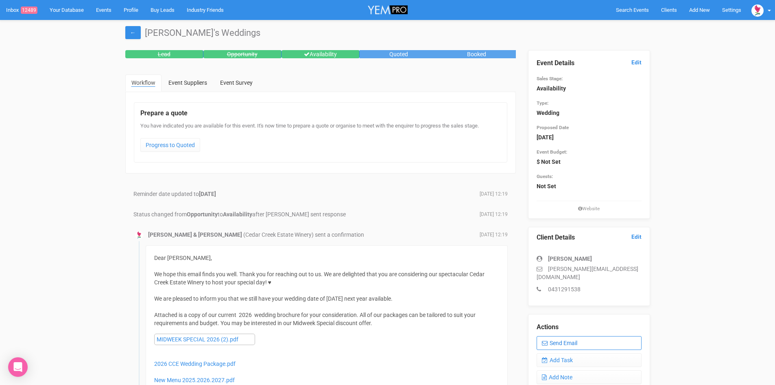
click at [573, 336] on link "Send Email" at bounding box center [589, 343] width 105 height 14
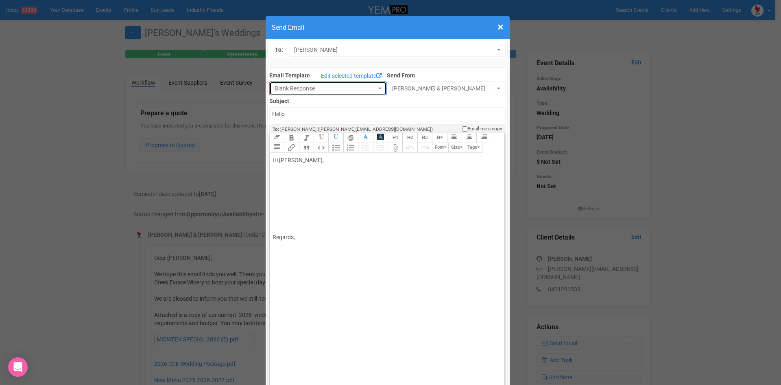
click at [371, 85] on button "Blank Response" at bounding box center [328, 88] width 118 height 14
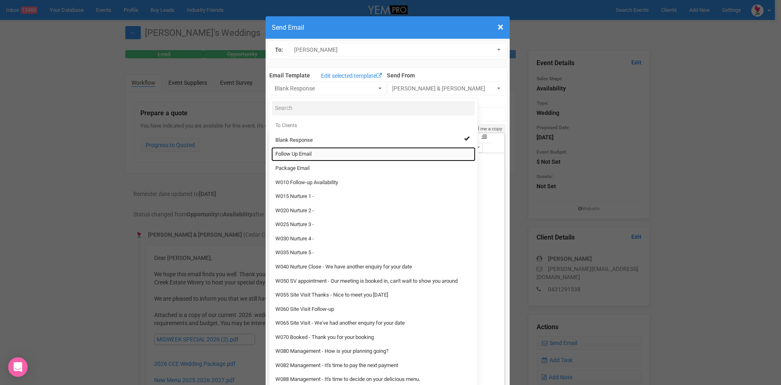
click at [314, 151] on link "Follow Up Email" at bounding box center [373, 154] width 204 height 14
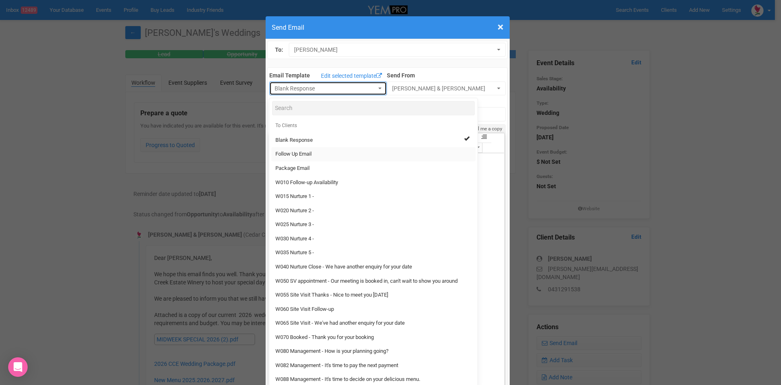
select select "88639"
type input "[GEOGRAPHIC_DATA] - Follow Up"
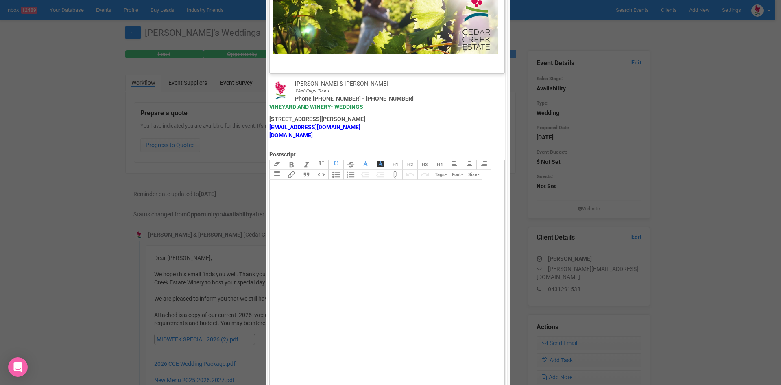
scroll to position [403, 0]
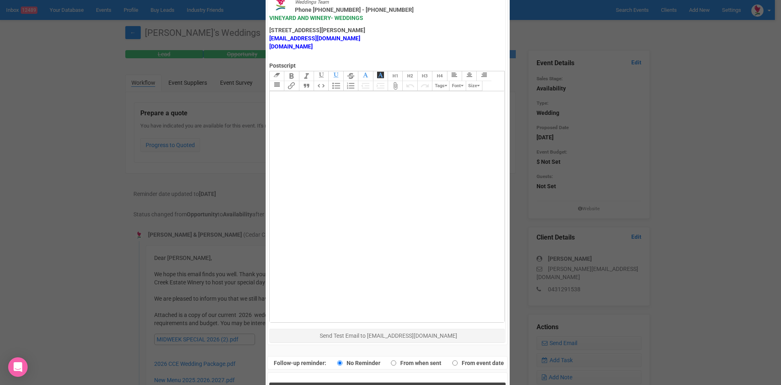
click at [373, 384] on span "Send Response" at bounding box center [389, 391] width 44 height 8
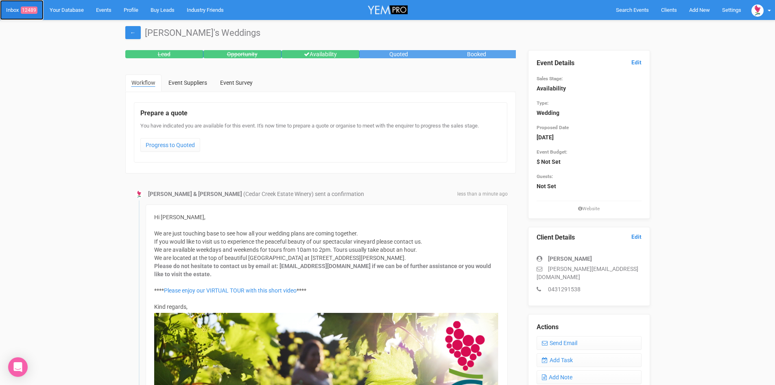
click at [28, 10] on span "12489" at bounding box center [29, 10] width 17 height 7
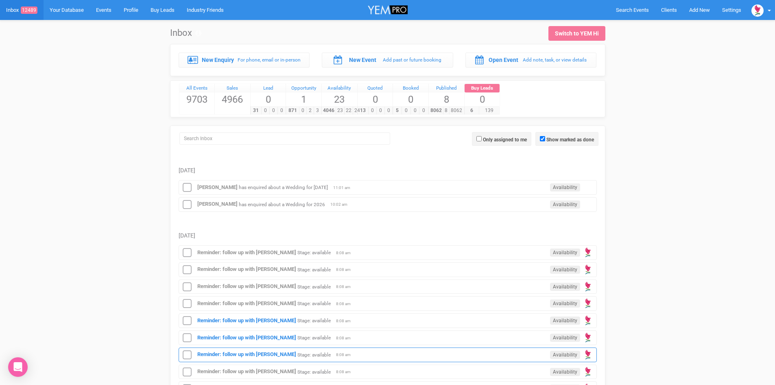
click at [253, 350] on div "Reminder: follow up with [PERSON_NAME] Stage: available Availability 8:08 am" at bounding box center [388, 354] width 418 height 15
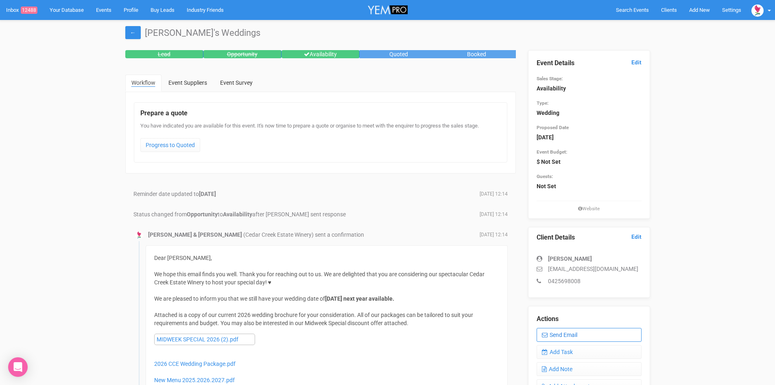
click at [586, 333] on link "Send Email" at bounding box center [589, 335] width 105 height 14
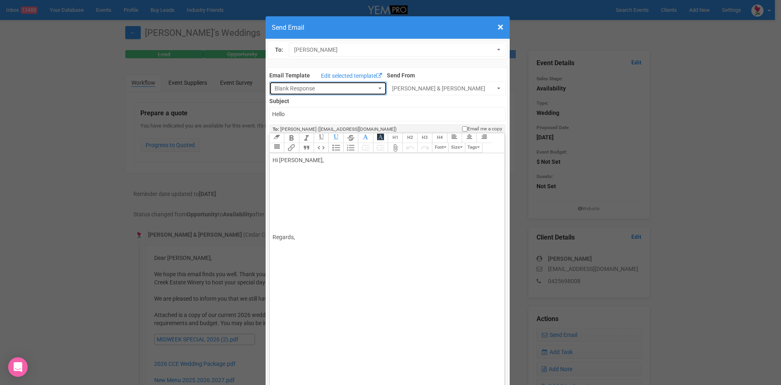
click at [372, 87] on button "Blank Response" at bounding box center [328, 88] width 118 height 14
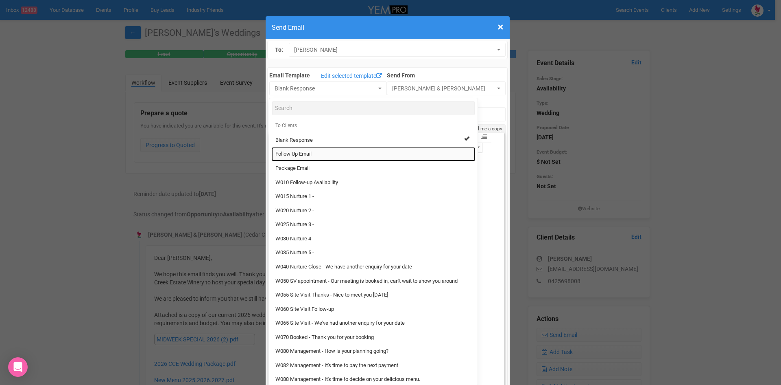
click at [289, 151] on span "Follow Up Email" at bounding box center [293, 154] width 36 height 8
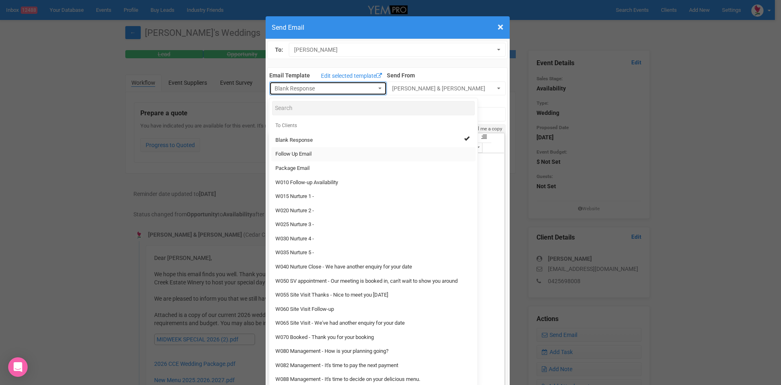
select select "88639"
type input "[GEOGRAPHIC_DATA] - Follow Up"
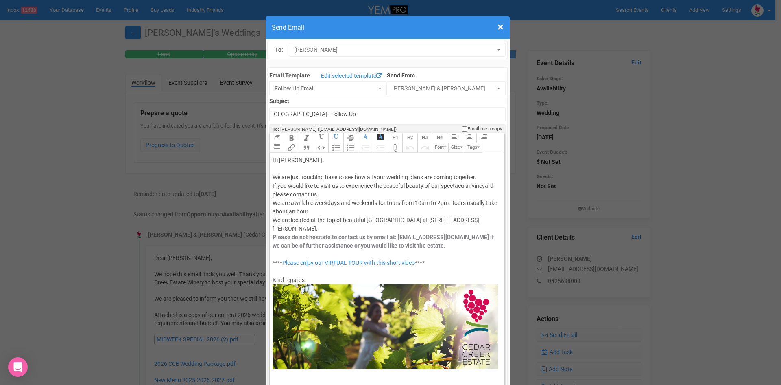
click at [298, 156] on div "Hi [PERSON_NAME], We are just touching base to see how all your wedding plans a…" at bounding box center [386, 262] width 226 height 213
click at [340, 167] on div "Hi [PERSON_NAME], We are just touching base to see how all your wedding plans a…" at bounding box center [386, 262] width 226 height 213
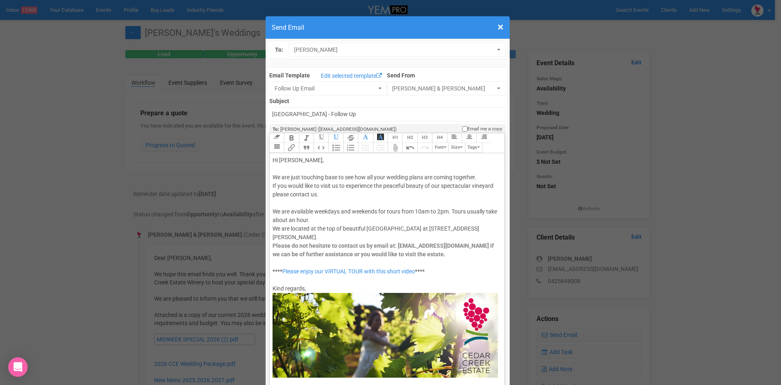
click at [332, 192] on div "Hi [PERSON_NAME], We are just touching base to see how all your wedding plans a…" at bounding box center [386, 266] width 226 height 221
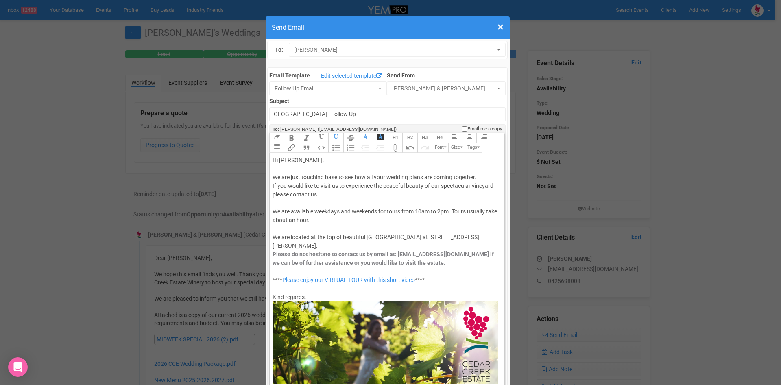
click at [338, 221] on div "Hi [PERSON_NAME], We are just touching base to see how all your wedding plans a…" at bounding box center [386, 271] width 226 height 230
type trix-editor "<div>Hi [PERSON_NAME],<br><br>We are just touching base to see how all your wed…"
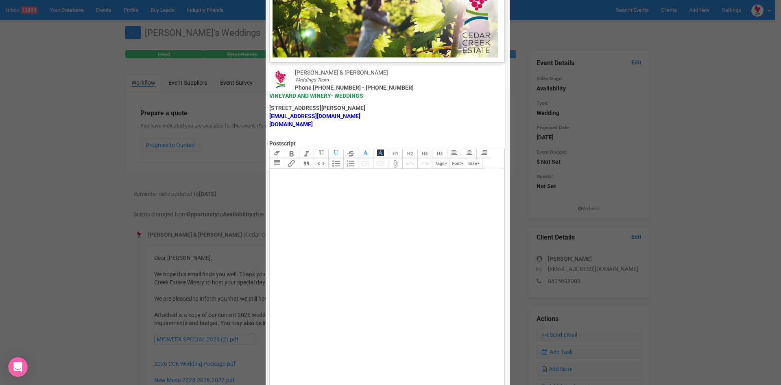
scroll to position [403, 0]
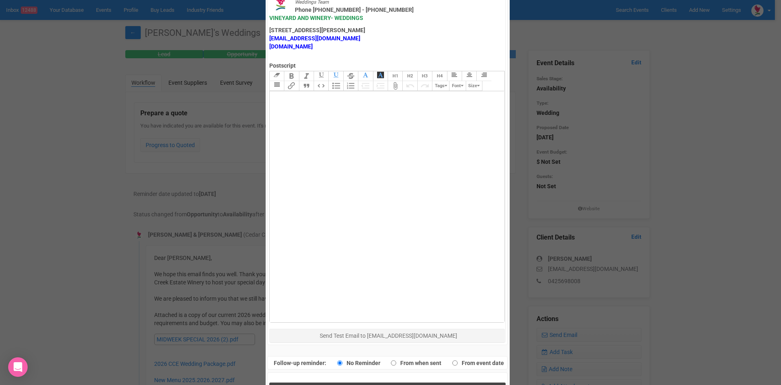
click at [371, 384] on span "Send Response" at bounding box center [389, 391] width 44 height 8
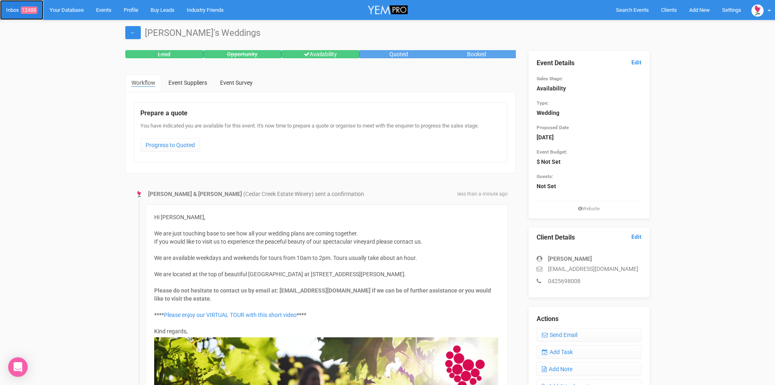
click at [31, 8] on span "12488" at bounding box center [29, 10] width 17 height 7
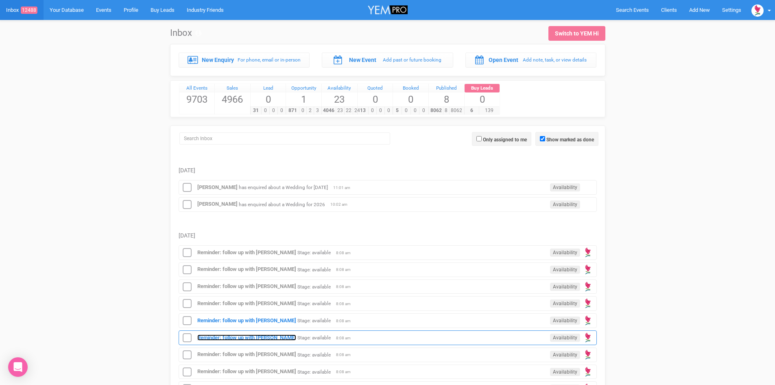
click at [267, 337] on strong "Reminder: follow up with [PERSON_NAME]" at bounding box center [246, 337] width 99 height 6
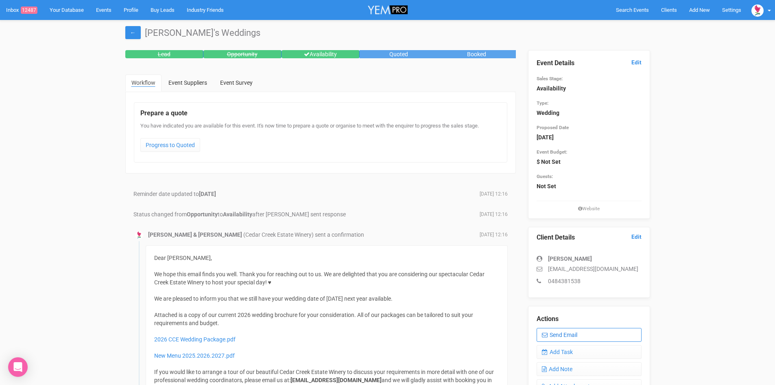
click at [576, 331] on link "Send Email" at bounding box center [589, 335] width 105 height 14
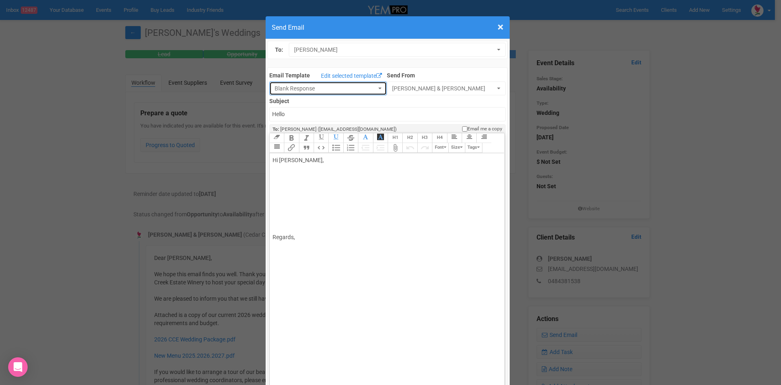
click at [372, 84] on button "Blank Response" at bounding box center [328, 88] width 118 height 14
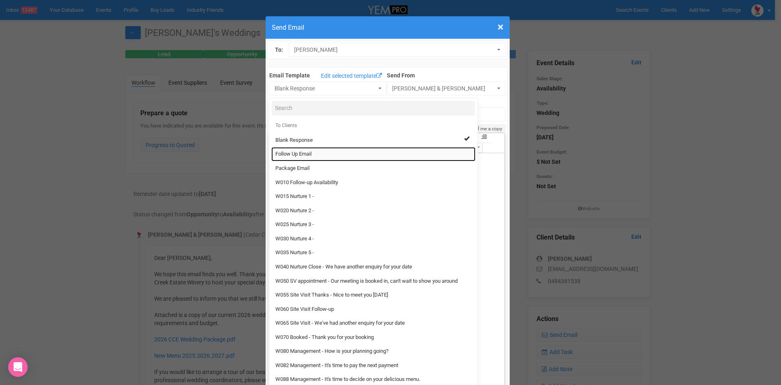
click at [290, 152] on span "Follow Up Email" at bounding box center [293, 154] width 36 height 8
select select "88639"
type input "[GEOGRAPHIC_DATA] - Follow Up"
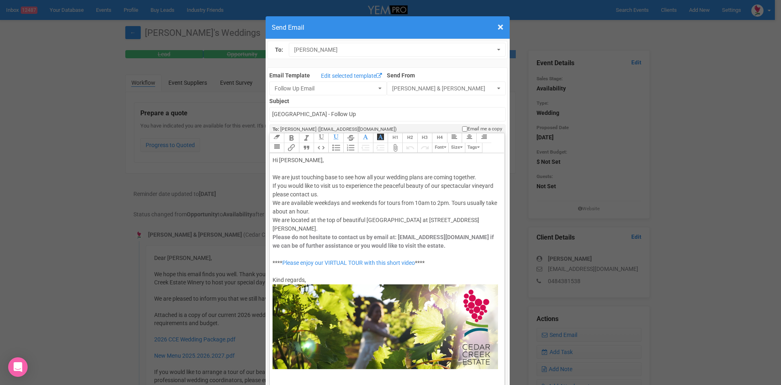
click at [343, 169] on div "Hi [PERSON_NAME], We are just touching base to see how all your wedding plans a…" at bounding box center [386, 262] width 226 height 213
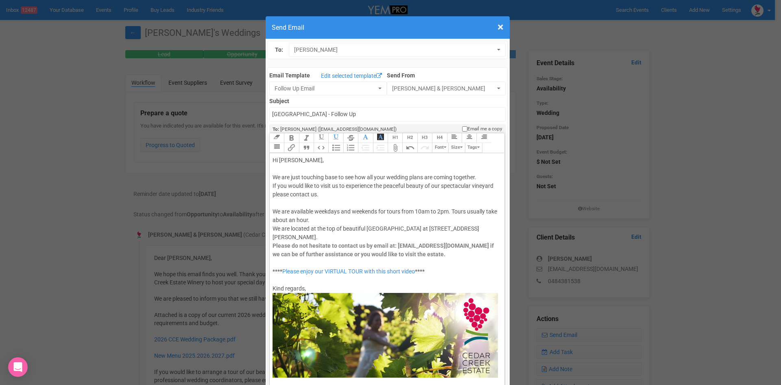
click at [334, 196] on div "Hi [PERSON_NAME], We are just touching base to see how all your wedding plans a…" at bounding box center [386, 266] width 226 height 221
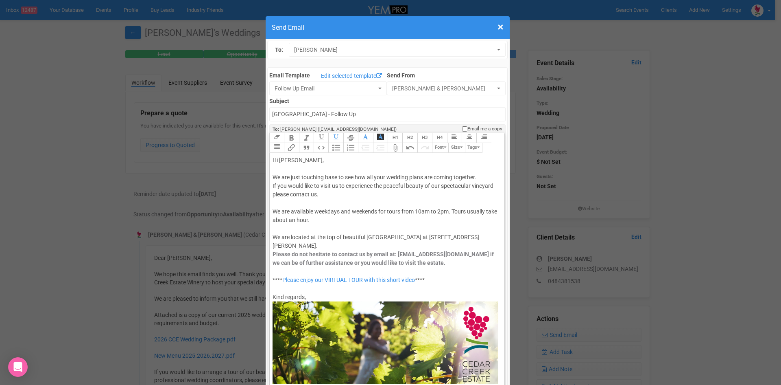
click at [333, 221] on div "Hi [PERSON_NAME], We are just touching base to see how all your wedding plans a…" at bounding box center [386, 271] width 226 height 230
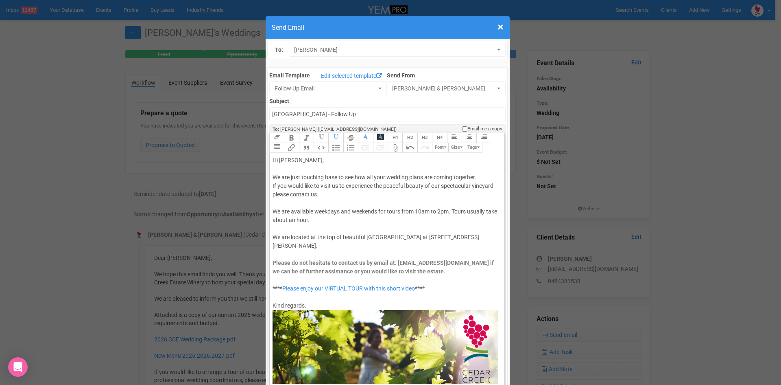
type trix-editor "<div>Hi [PERSON_NAME],<br><br>We are just touching base to see how all your wed…"
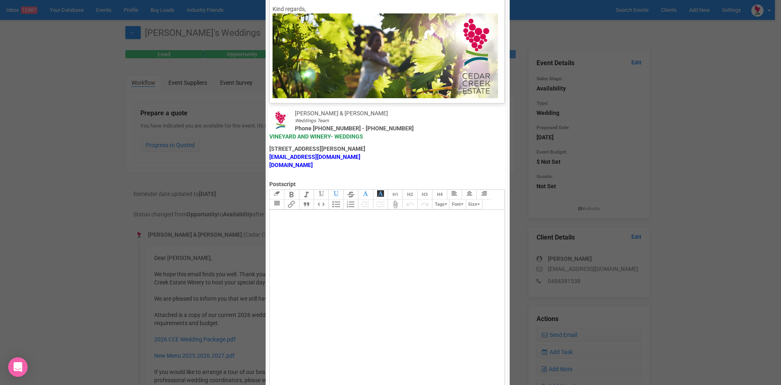
scroll to position [403, 0]
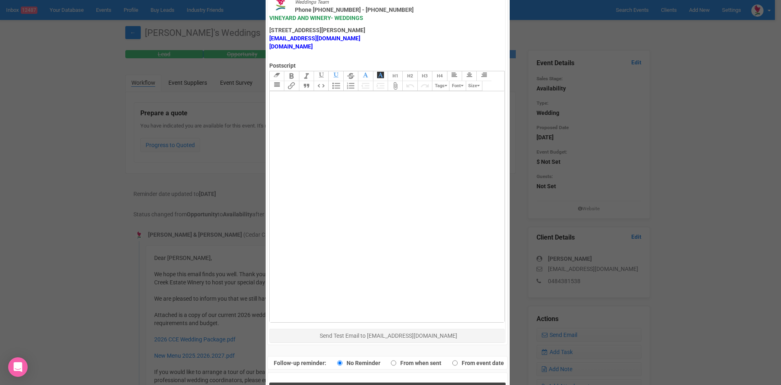
click at [386, 384] on span "Send Response" at bounding box center [389, 391] width 44 height 8
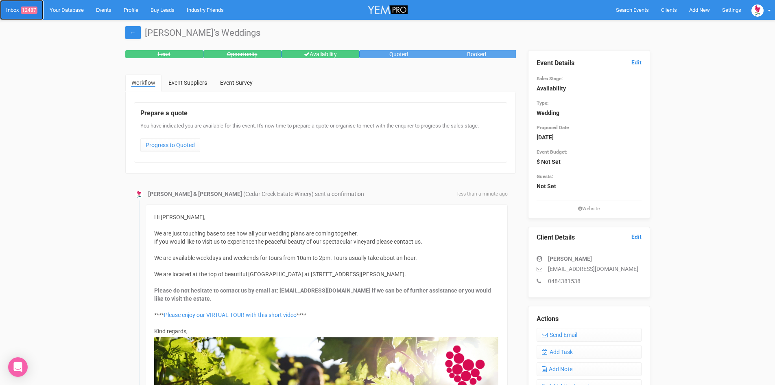
click at [35, 7] on span "12487" at bounding box center [29, 10] width 17 height 7
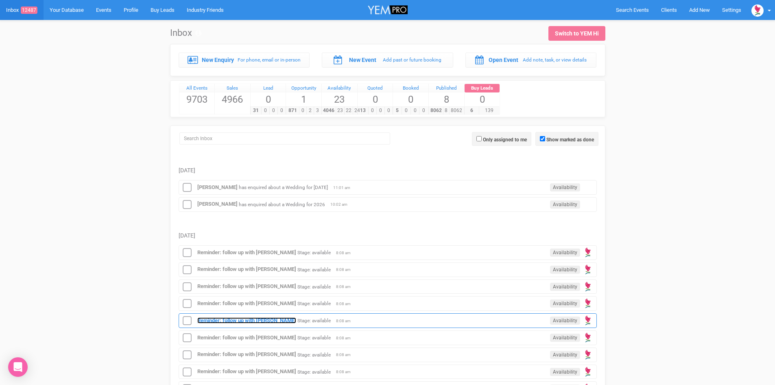
click at [256, 320] on strong "Reminder: follow up with [PERSON_NAME]" at bounding box center [246, 320] width 99 height 6
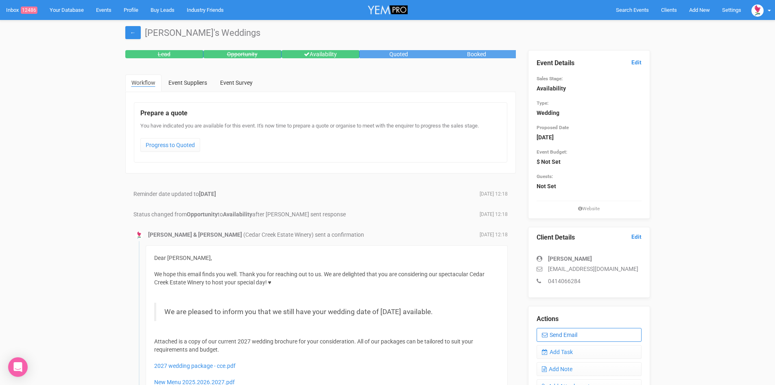
click at [566, 332] on link "Send Email" at bounding box center [589, 335] width 105 height 14
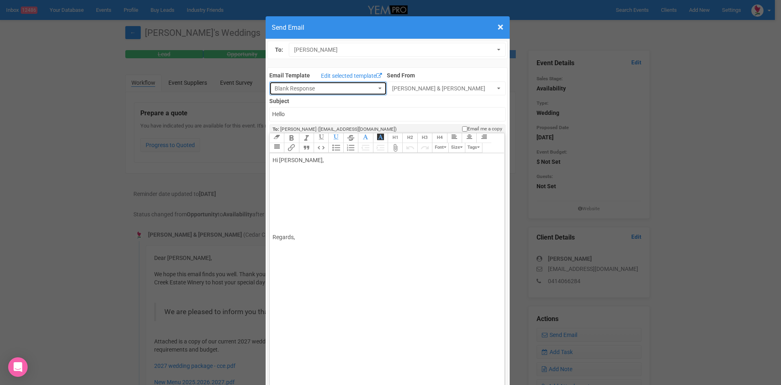
click at [372, 83] on button "Blank Response" at bounding box center [328, 88] width 118 height 14
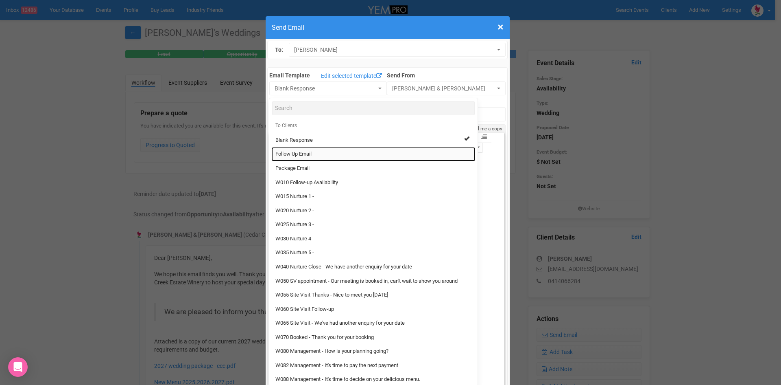
click at [309, 153] on span "Follow Up Email" at bounding box center [293, 154] width 36 height 8
select select "88639"
type input "[GEOGRAPHIC_DATA] - Follow Up"
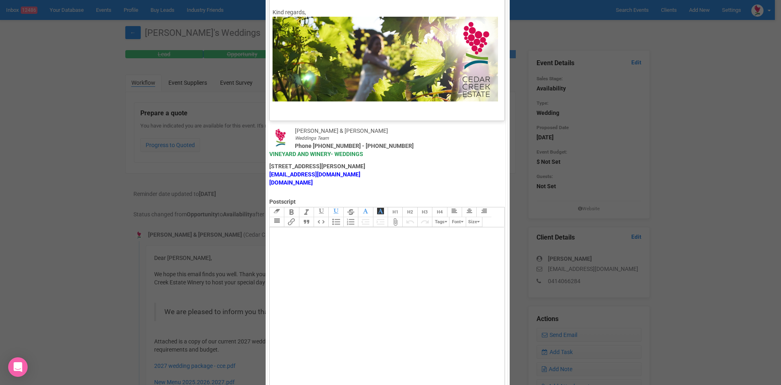
scroll to position [118, 0]
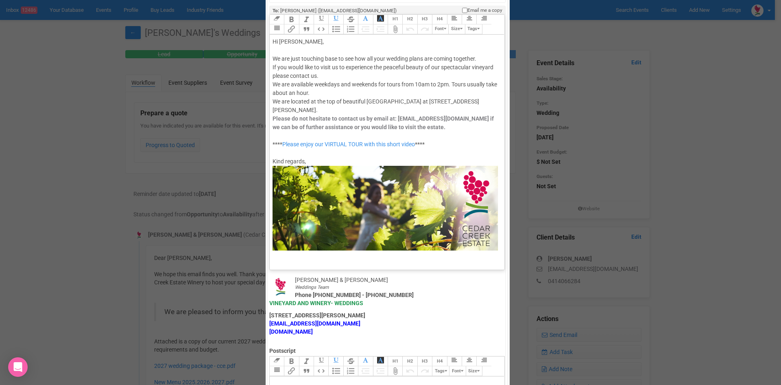
click at [346, 50] on div "Hi [PERSON_NAME], We are just touching base to see how all your wedding plans a…" at bounding box center [386, 143] width 226 height 213
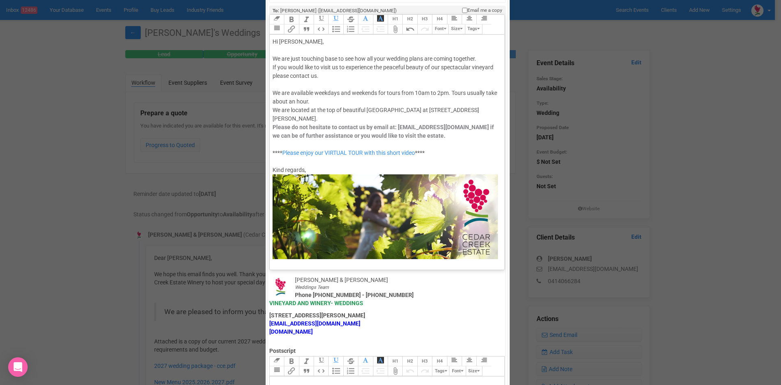
click at [321, 75] on div "Hi [PERSON_NAME], We are just touching base to see how all your wedding plans a…" at bounding box center [386, 147] width 226 height 221
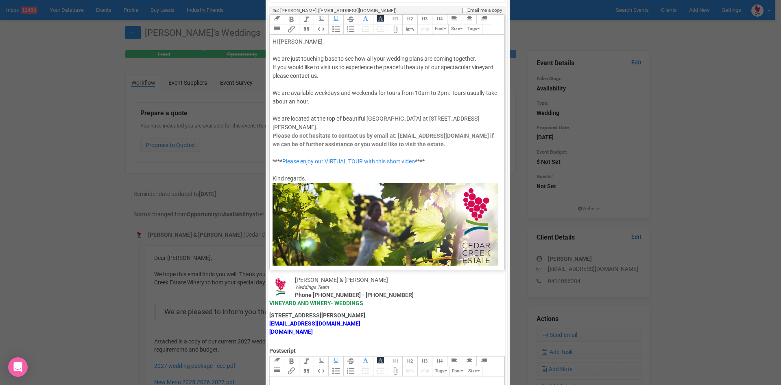
click at [329, 100] on div "Hi [PERSON_NAME], We are just touching base to see how all your wedding plans a…" at bounding box center [386, 152] width 226 height 230
type trix-editor "<div>Hi [PERSON_NAME],<br><br>We are just touching base to see how all your wed…"
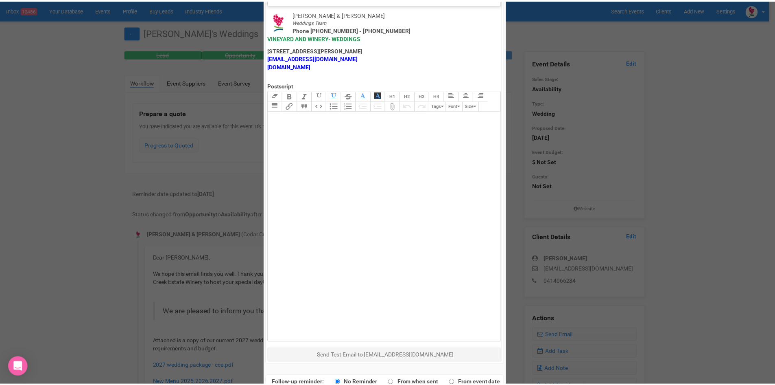
scroll to position [403, 0]
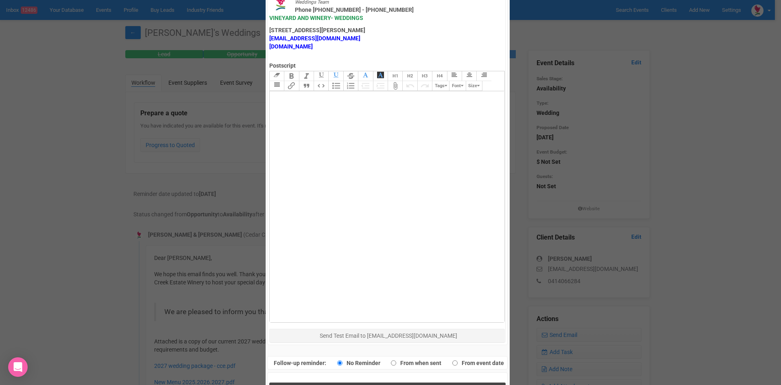
click at [330, 382] on button "Send Response" at bounding box center [387, 390] width 236 height 17
